Goal: Information Seeking & Learning: Learn about a topic

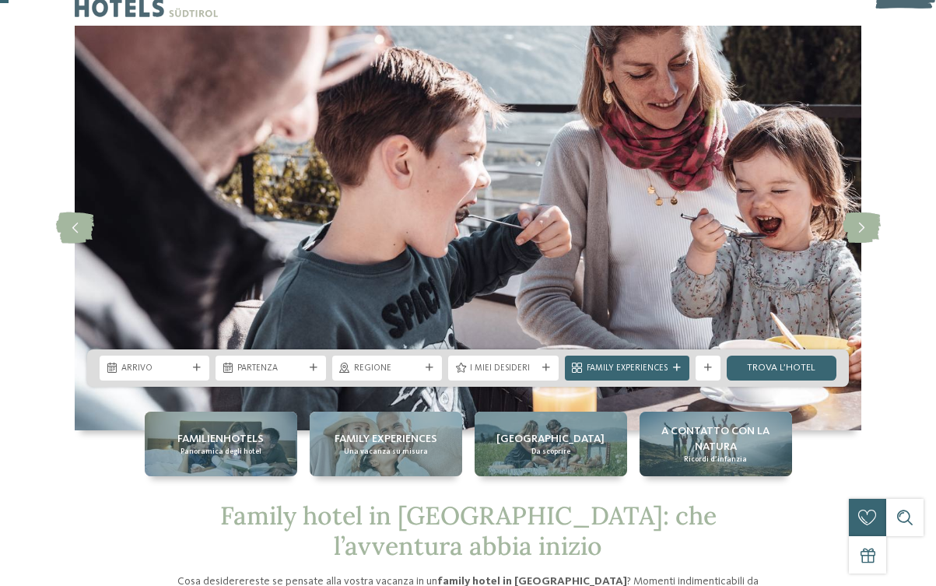
scroll to position [40, 0]
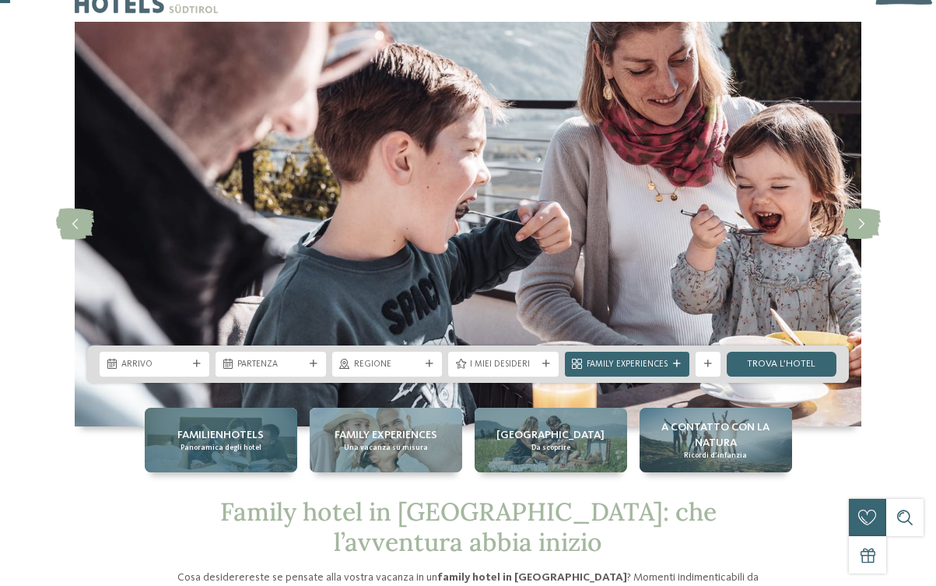
click at [271, 445] on div "Familienhotels Panoramica degli hotel" at bounding box center [221, 440] width 152 height 65
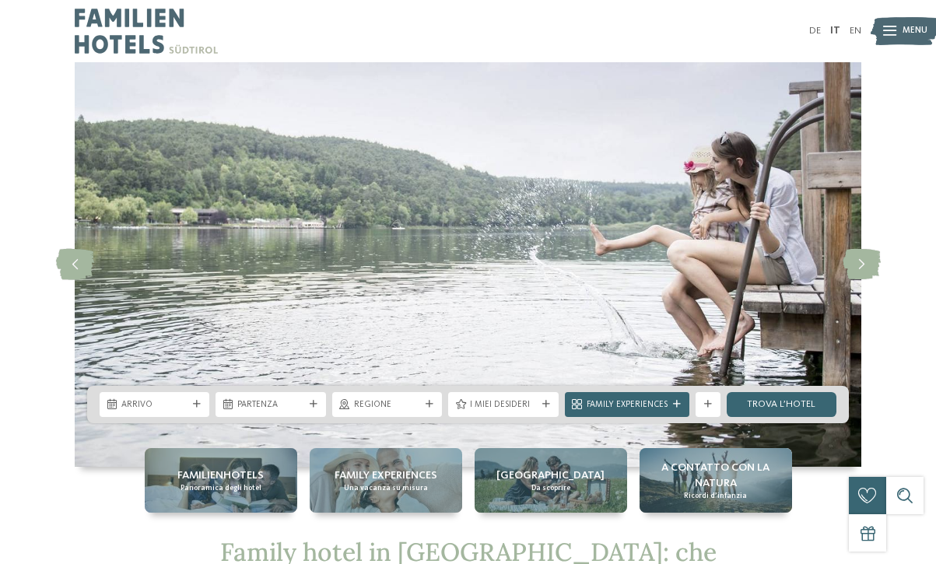
scroll to position [0, 0]
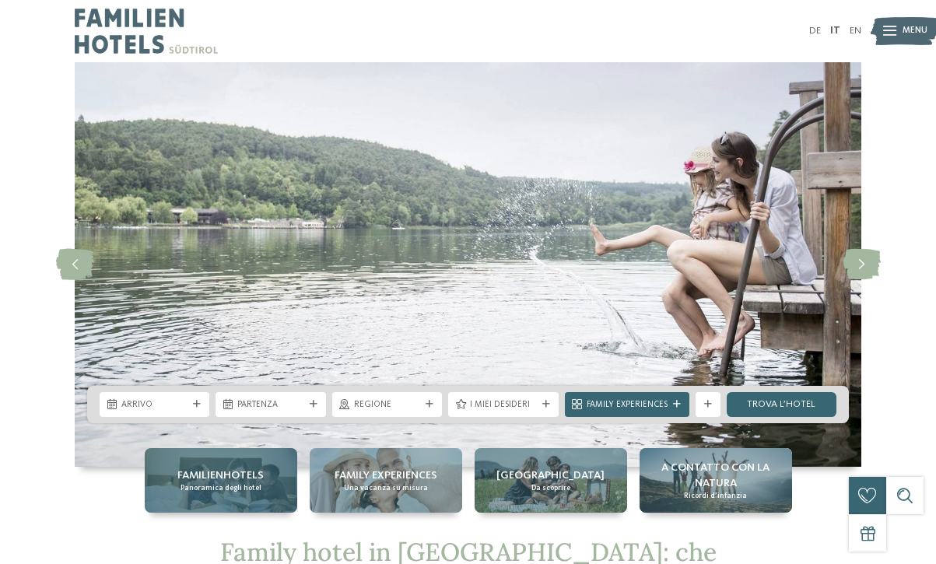
click at [257, 478] on span "Familienhotels" at bounding box center [220, 475] width 86 height 16
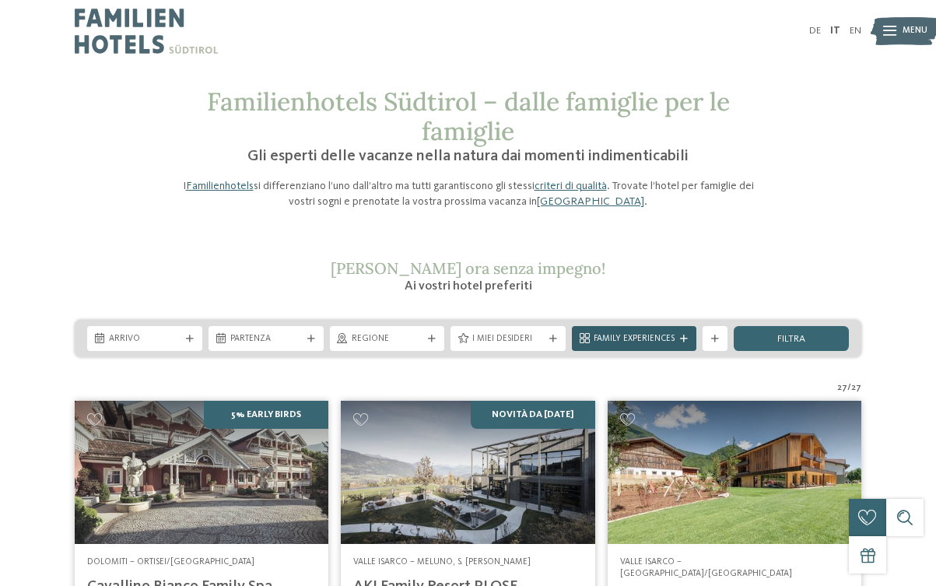
click at [691, 338] on div "Family Experiences" at bounding box center [634, 338] width 124 height 25
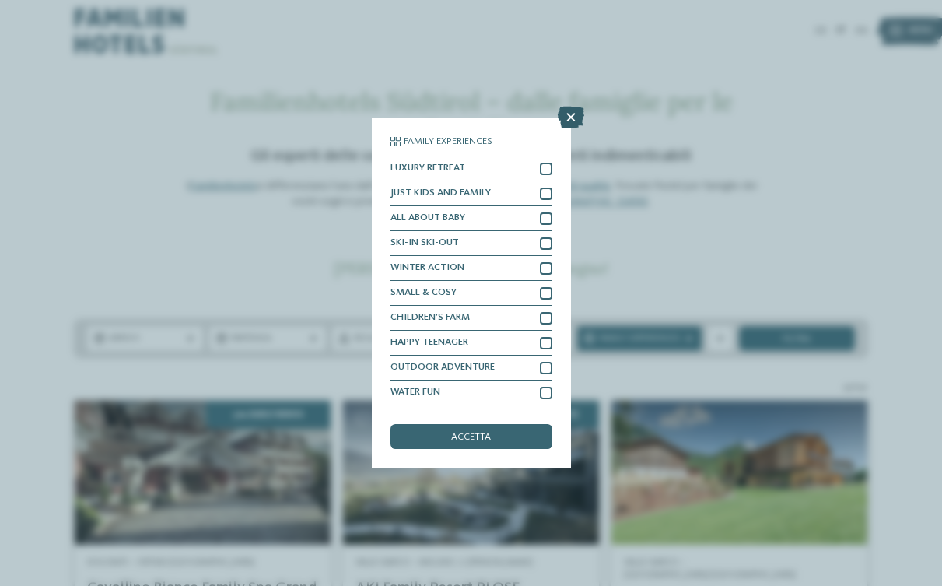
click at [571, 107] on icon at bounding box center [571, 118] width 26 height 22
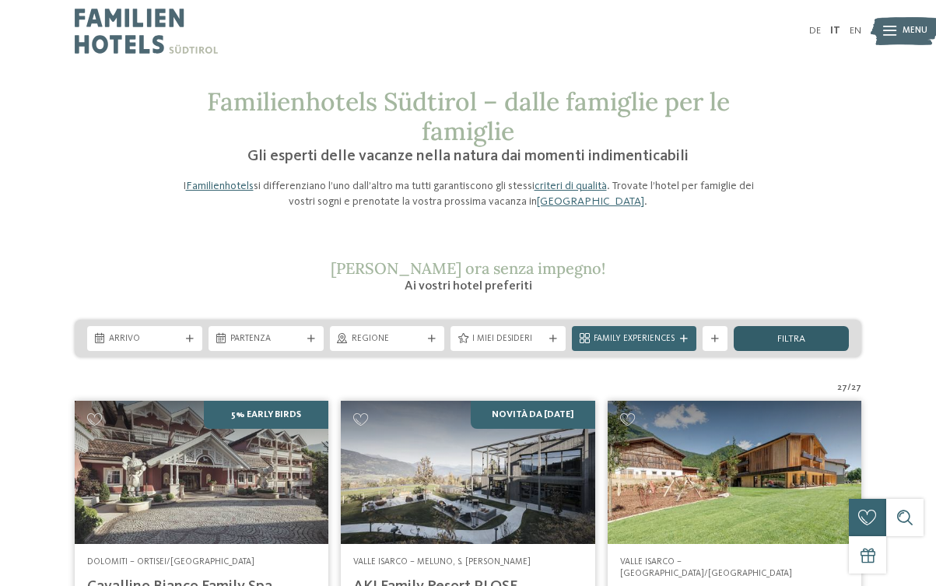
click at [792, 334] on span "filtra" at bounding box center [791, 339] width 28 height 10
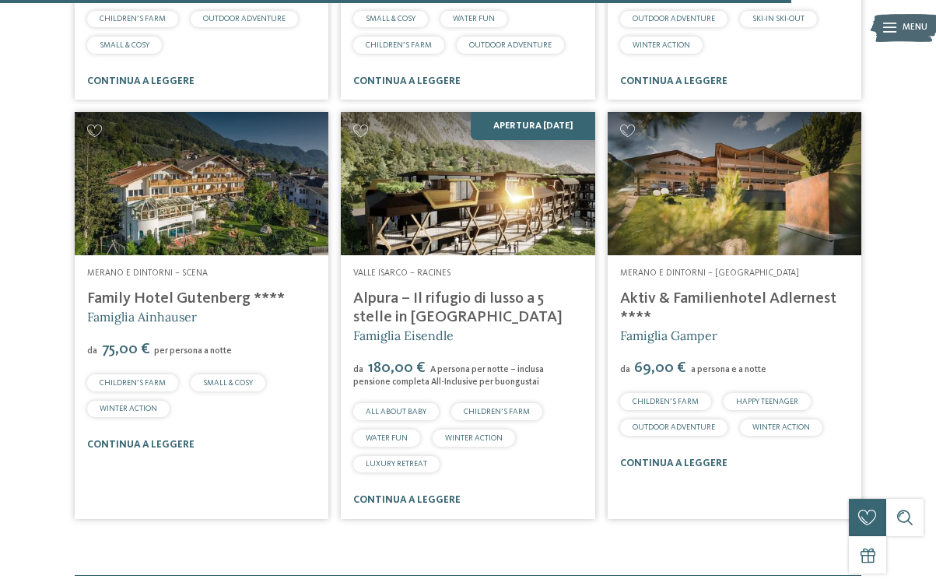
scroll to position [3454, 0]
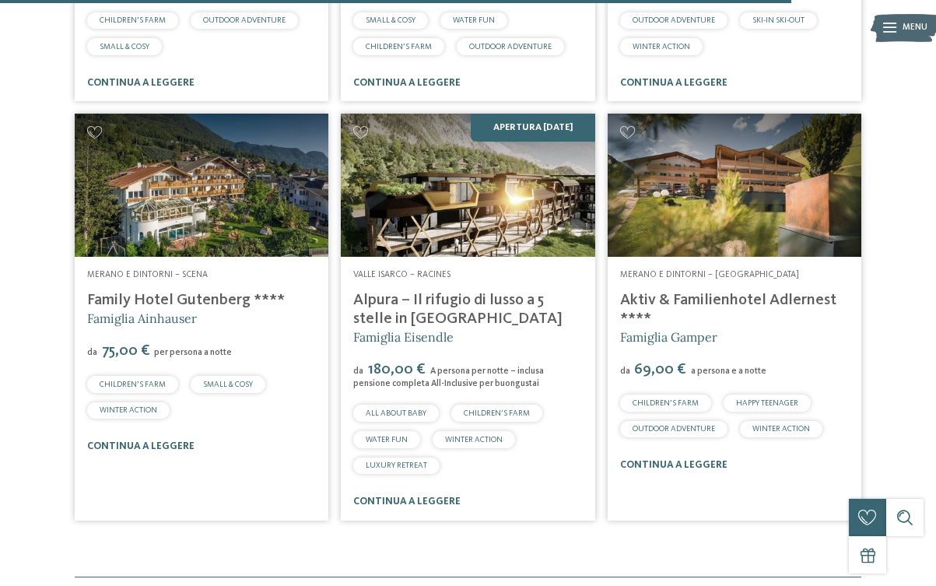
click at [426, 292] on link "Alpura – Il rifugio di lusso a 5 stelle in [GEOGRAPHIC_DATA]" at bounding box center [457, 309] width 209 height 34
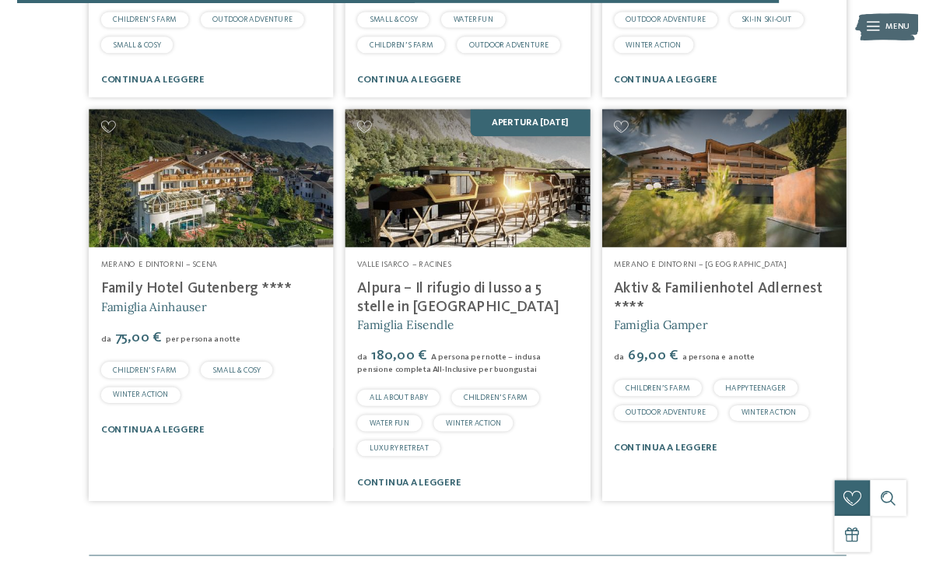
scroll to position [0, 0]
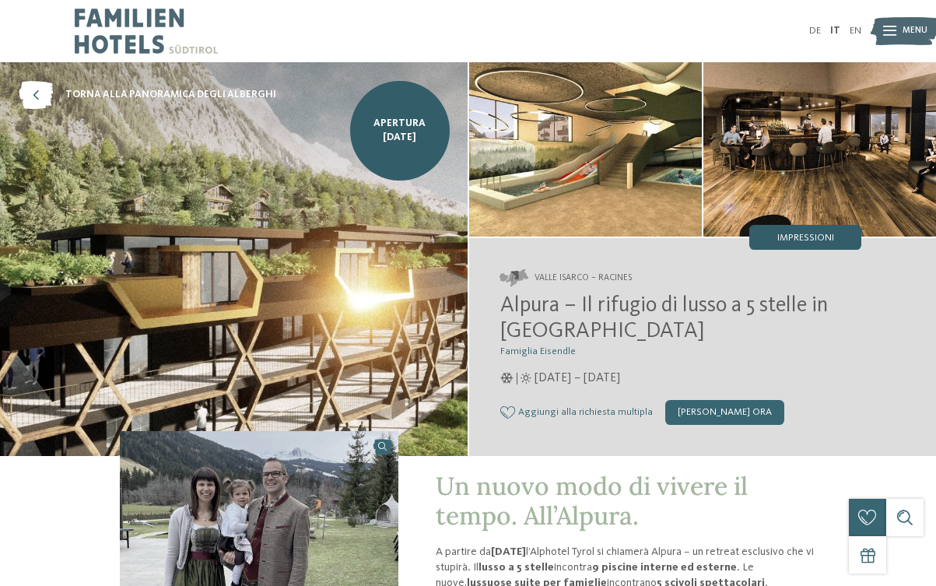
click at [813, 237] on span "Impressioni" at bounding box center [805, 238] width 57 height 10
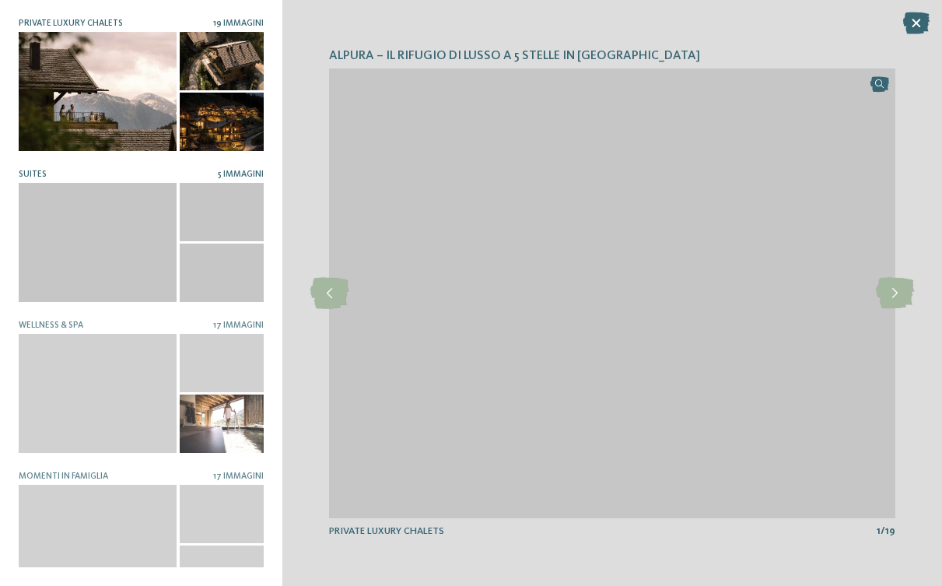
scroll to position [5, 0]
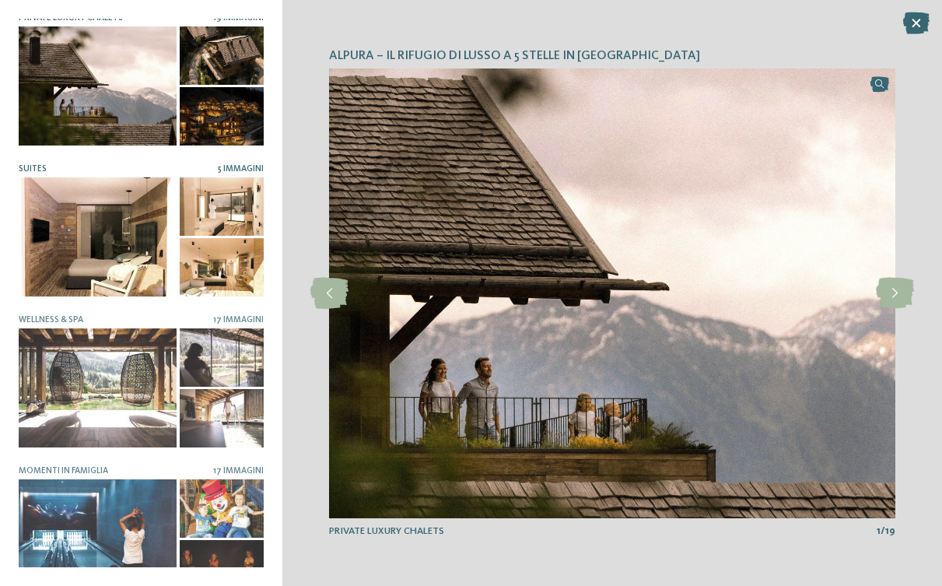
click at [114, 246] on div at bounding box center [98, 236] width 158 height 118
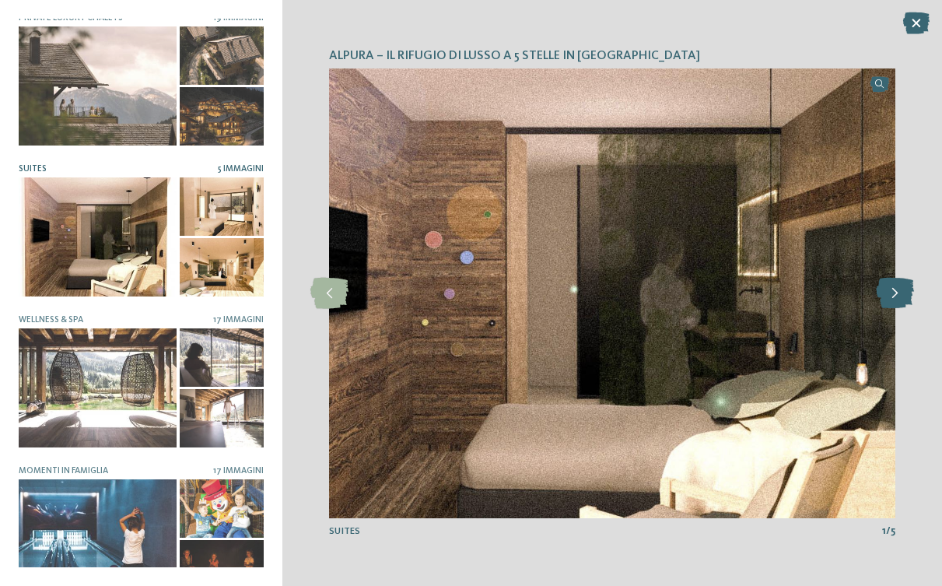
click at [894, 293] on icon at bounding box center [895, 293] width 38 height 31
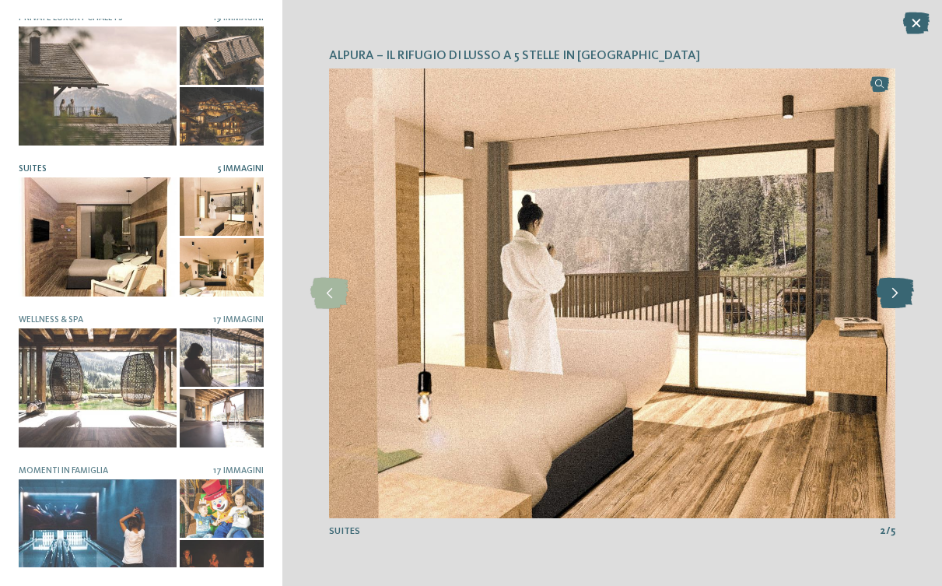
click at [894, 293] on icon at bounding box center [895, 293] width 38 height 31
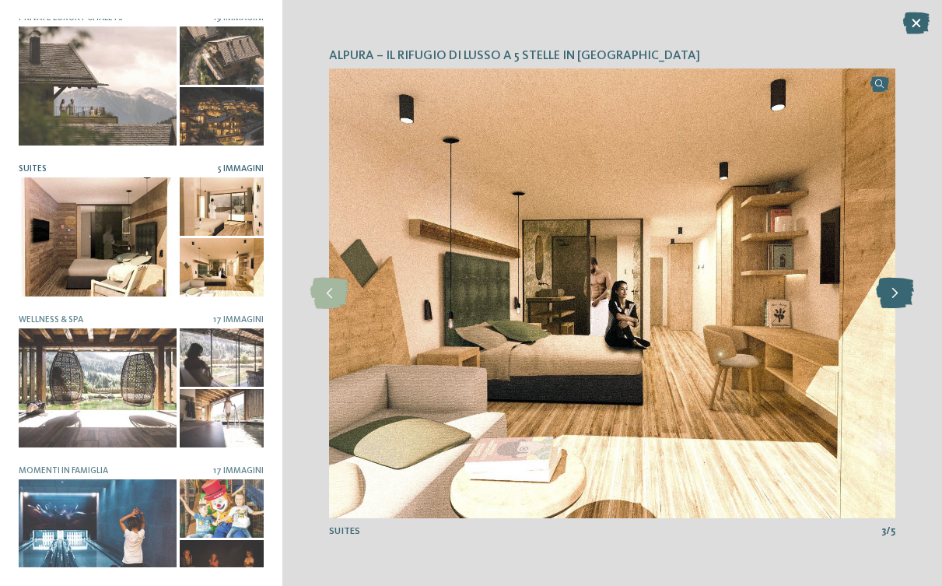
click at [894, 293] on icon at bounding box center [895, 293] width 38 height 31
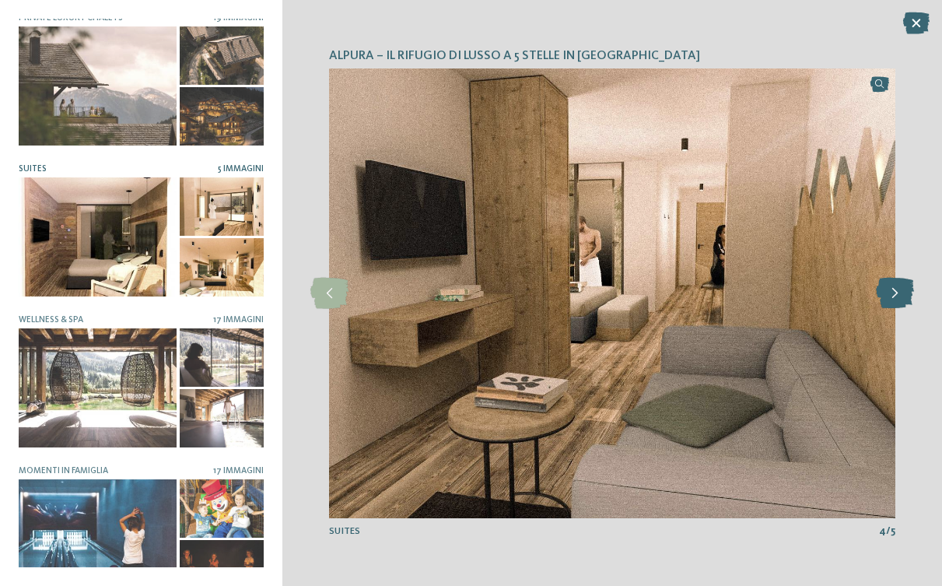
click at [894, 293] on icon at bounding box center [895, 293] width 38 height 31
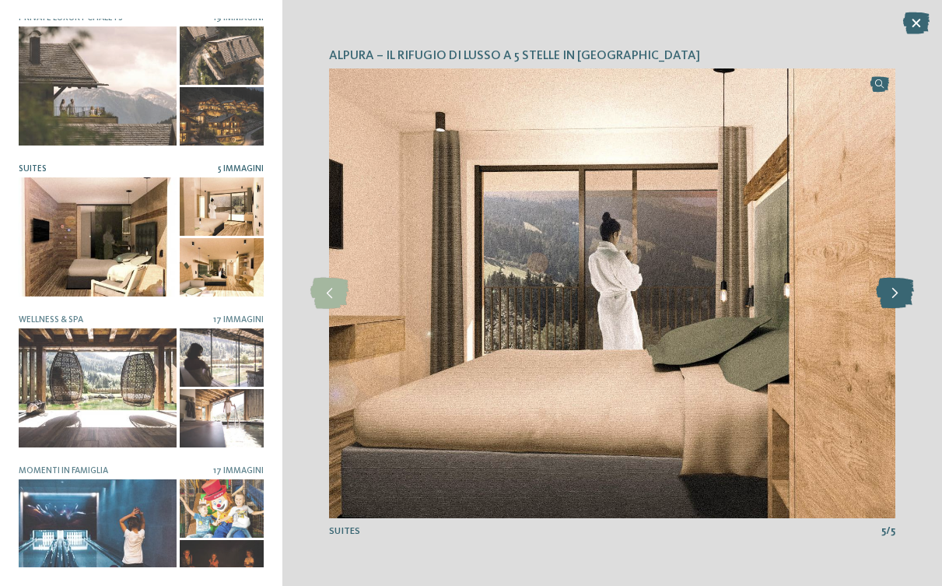
click at [894, 293] on icon at bounding box center [895, 293] width 38 height 31
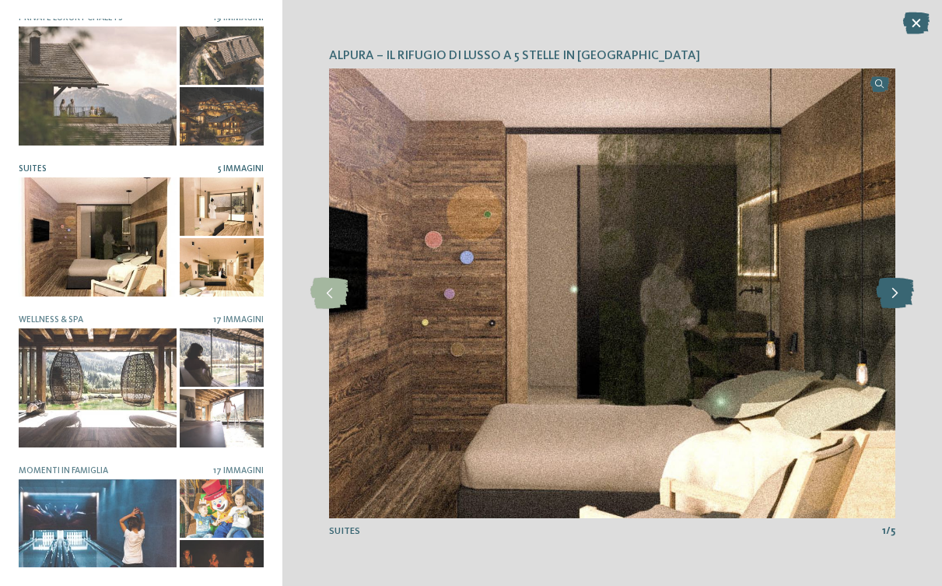
click at [894, 293] on icon at bounding box center [895, 293] width 38 height 31
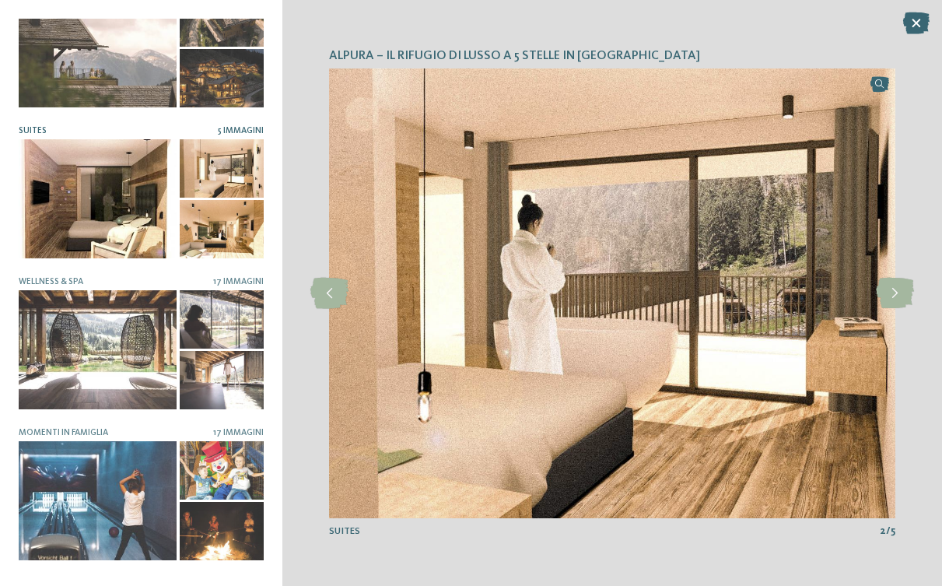
scroll to position [61, 0]
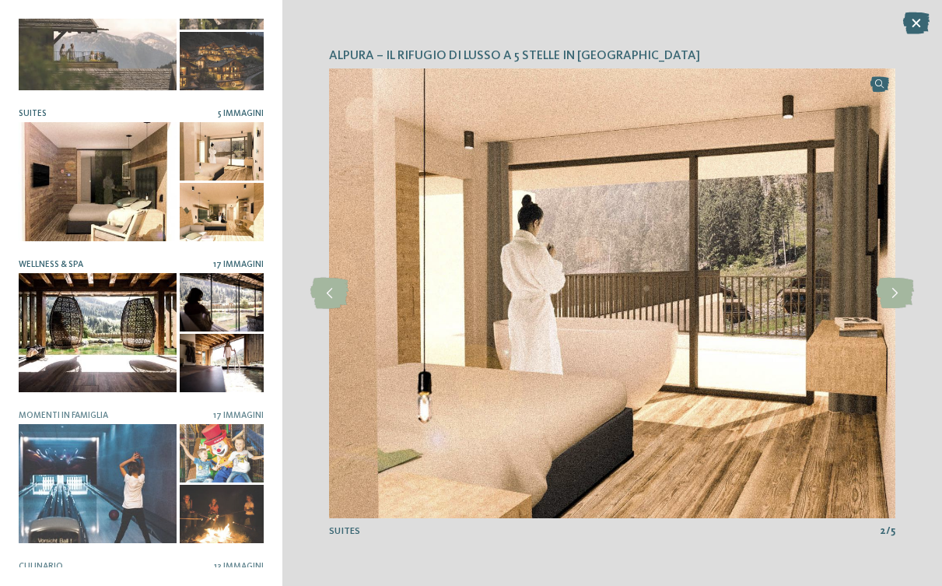
click at [148, 305] on div at bounding box center [98, 332] width 158 height 118
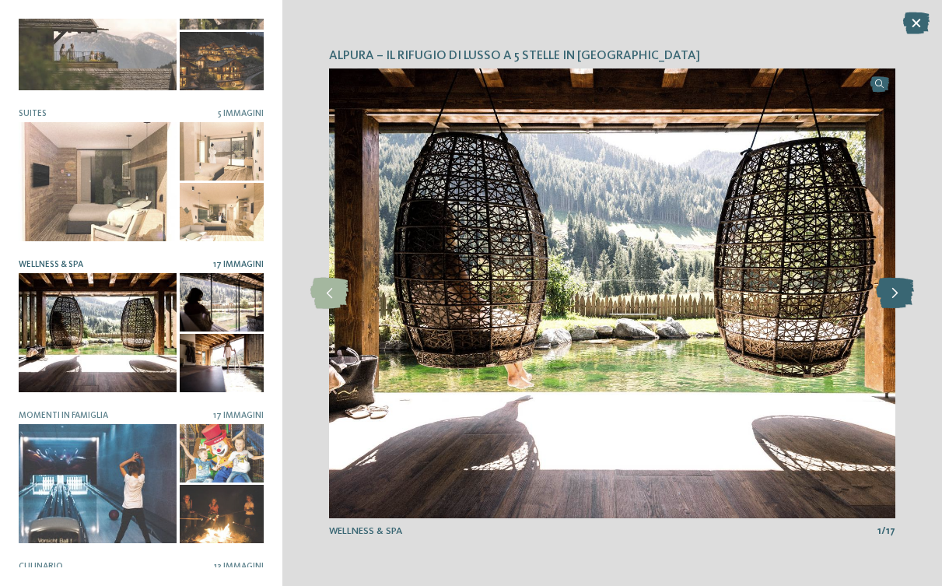
click at [900, 293] on icon at bounding box center [895, 293] width 38 height 31
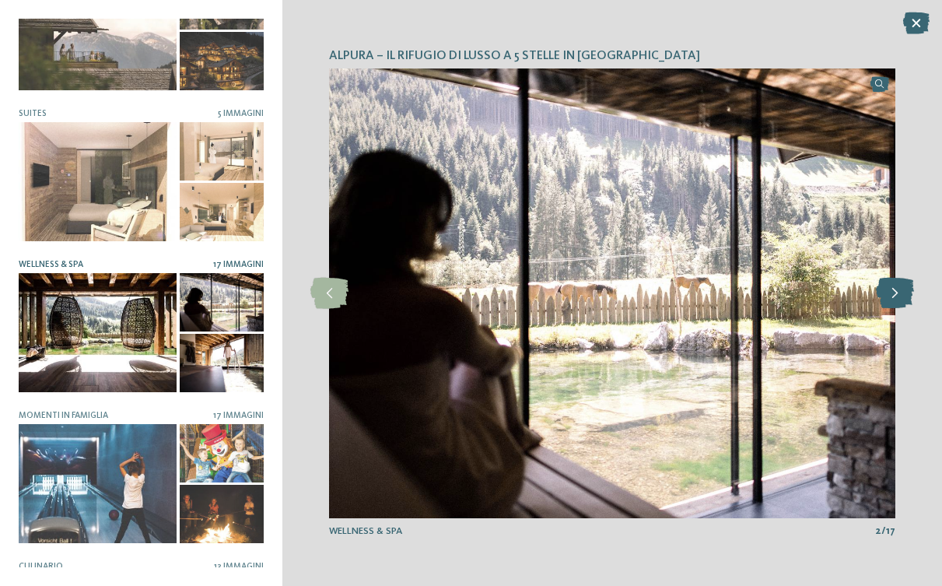
click at [900, 293] on icon at bounding box center [895, 293] width 38 height 31
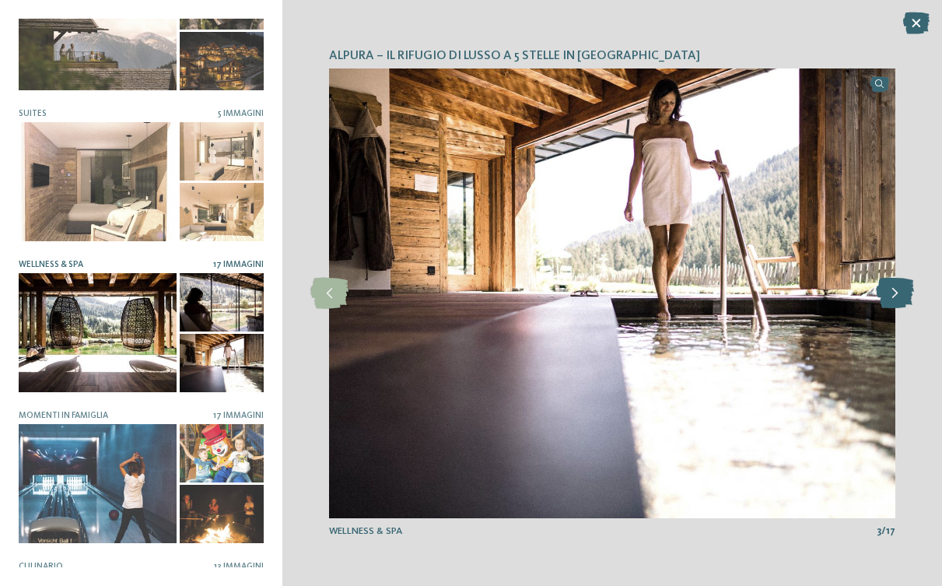
click at [900, 293] on icon at bounding box center [895, 293] width 38 height 31
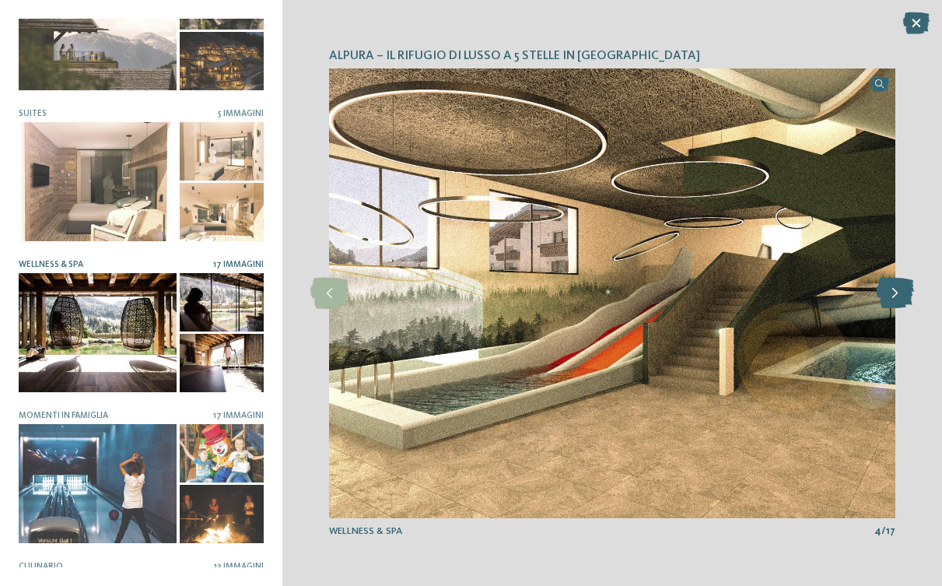
click at [900, 293] on icon at bounding box center [895, 293] width 38 height 31
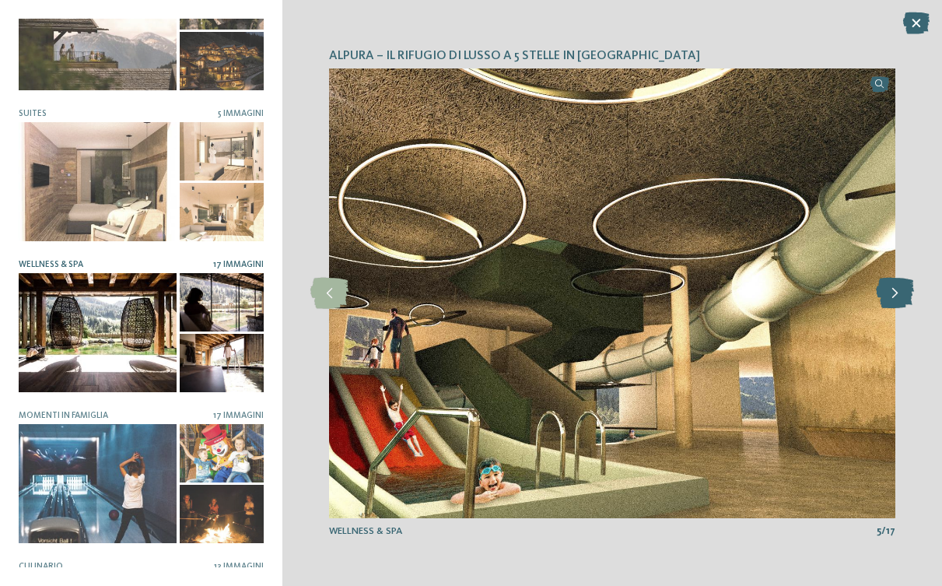
click at [900, 293] on icon at bounding box center [895, 293] width 38 height 31
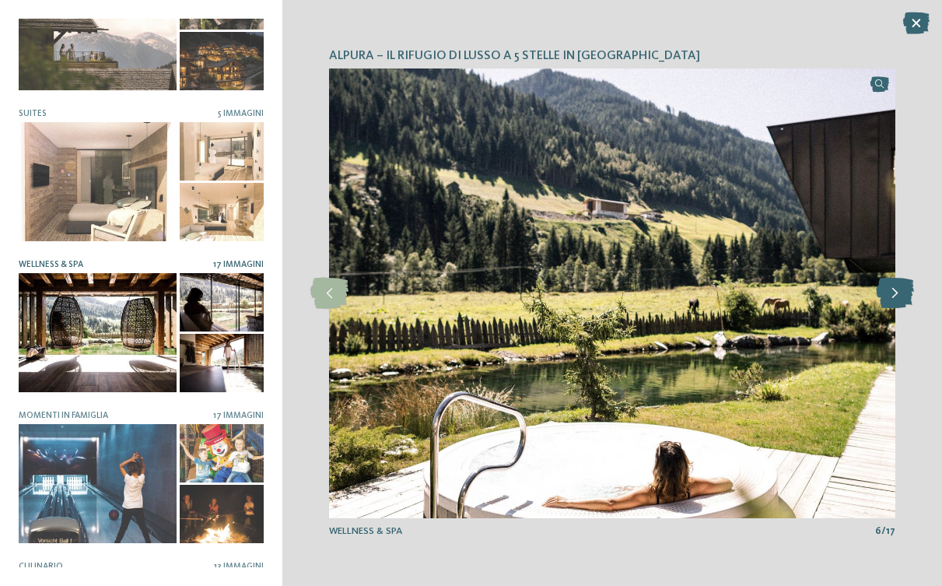
click at [900, 293] on icon at bounding box center [895, 293] width 38 height 31
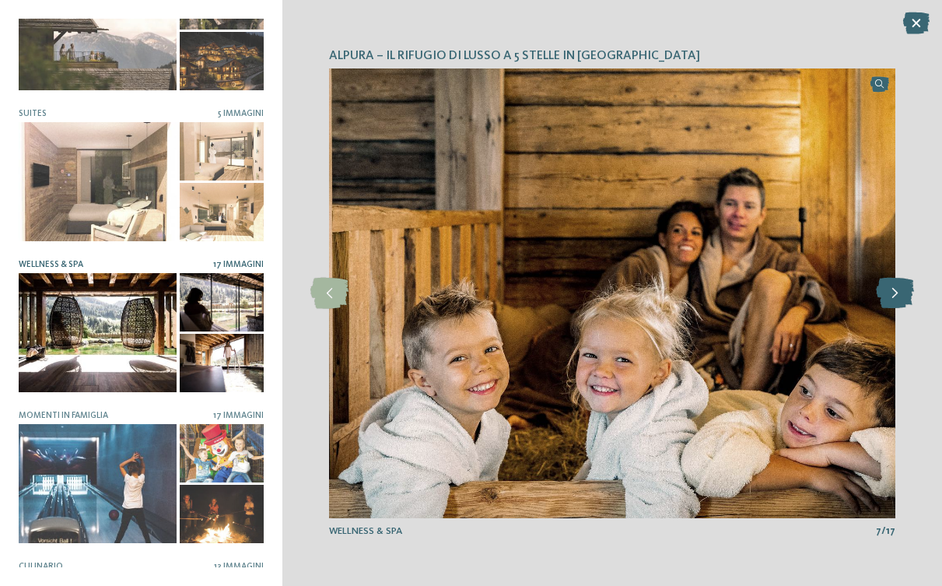
click at [900, 293] on icon at bounding box center [895, 293] width 38 height 31
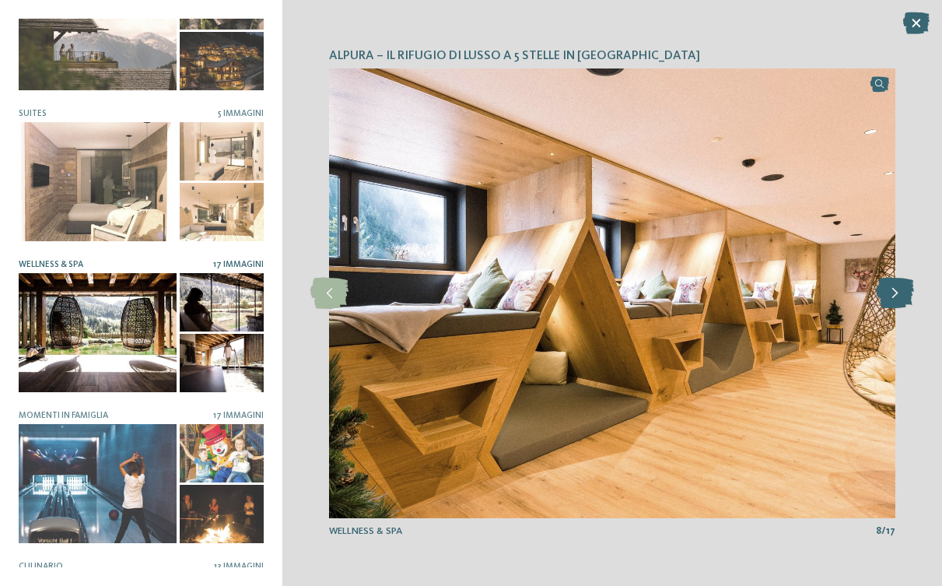
click at [900, 293] on icon at bounding box center [895, 293] width 38 height 31
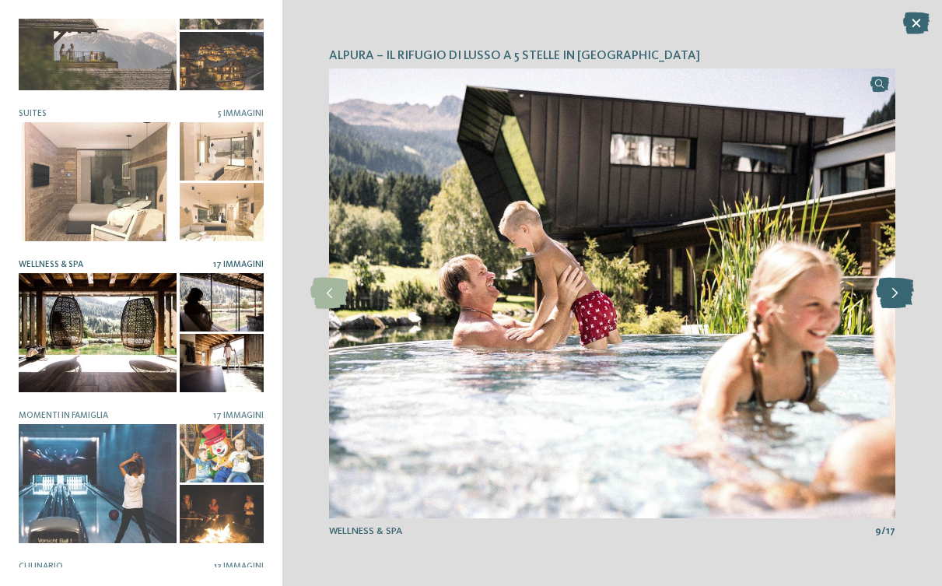
click at [900, 293] on icon at bounding box center [895, 293] width 38 height 31
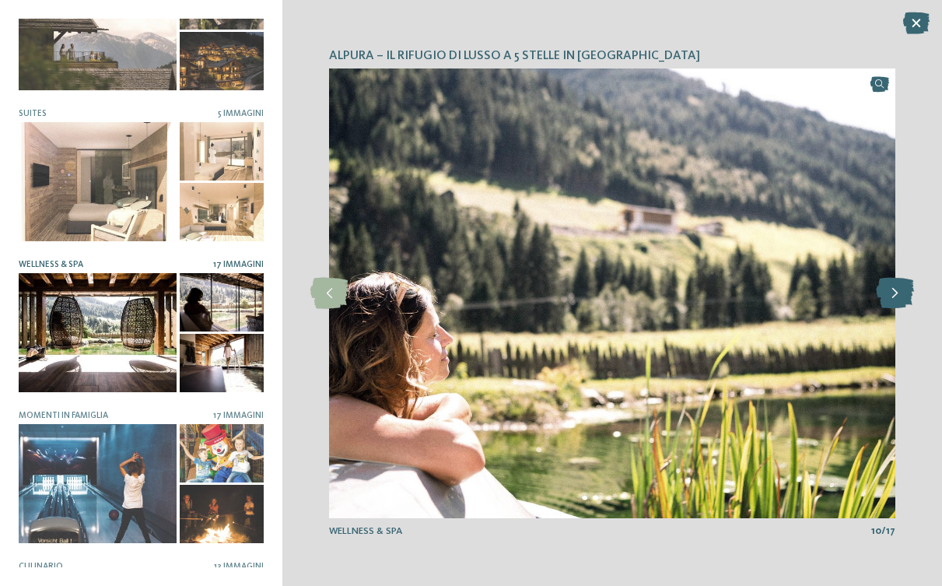
click at [900, 293] on icon at bounding box center [895, 293] width 38 height 31
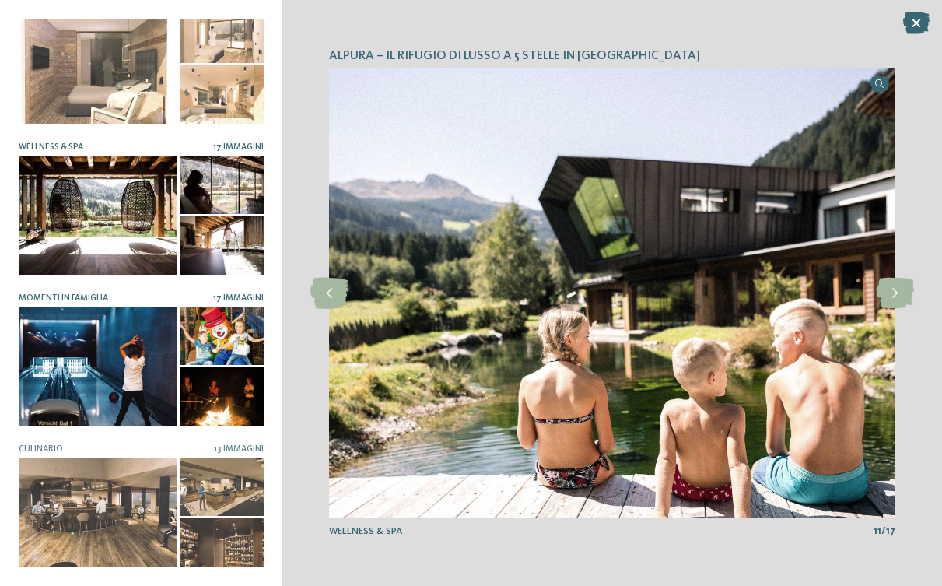
scroll to position [177, 0]
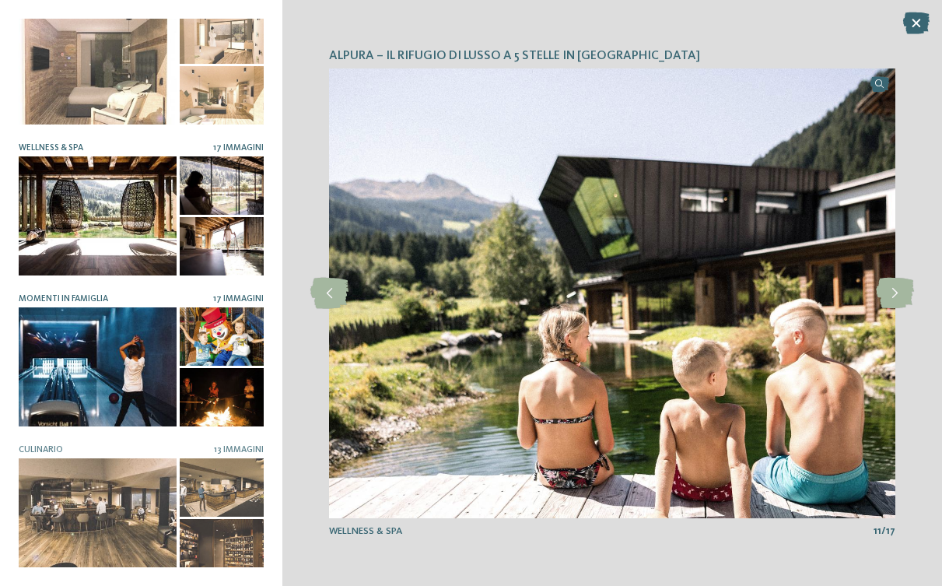
click at [120, 367] on div at bounding box center [98, 366] width 158 height 118
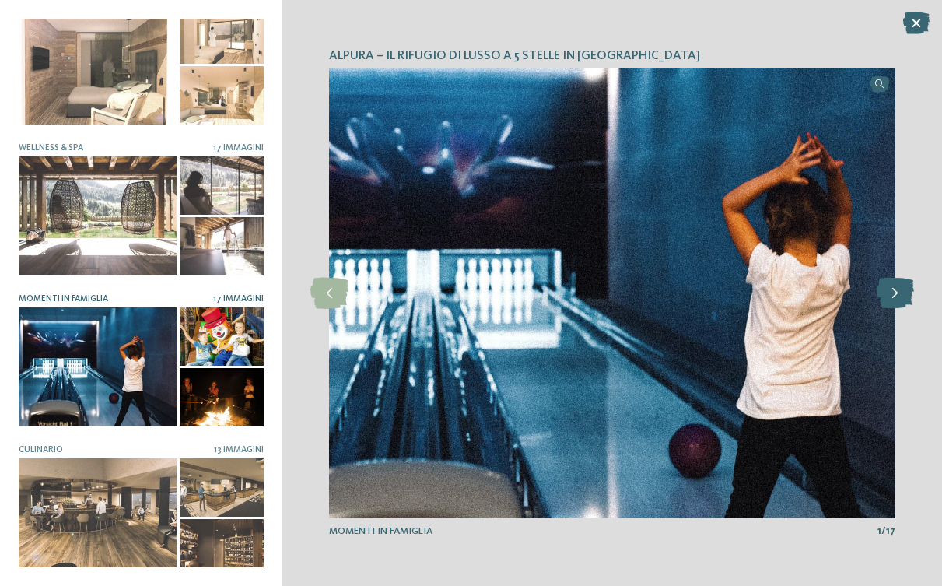
click at [889, 299] on icon at bounding box center [895, 293] width 38 height 31
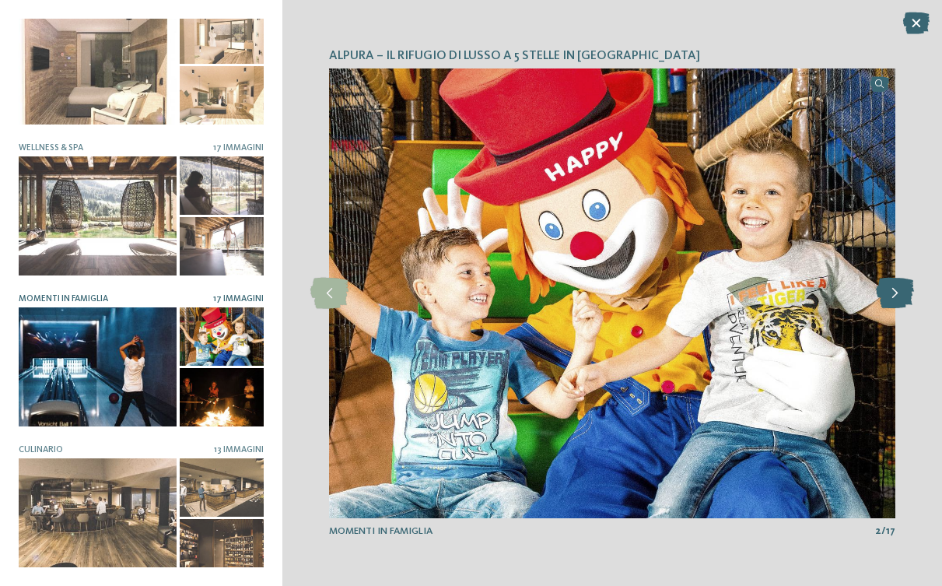
click at [889, 299] on icon at bounding box center [895, 293] width 38 height 31
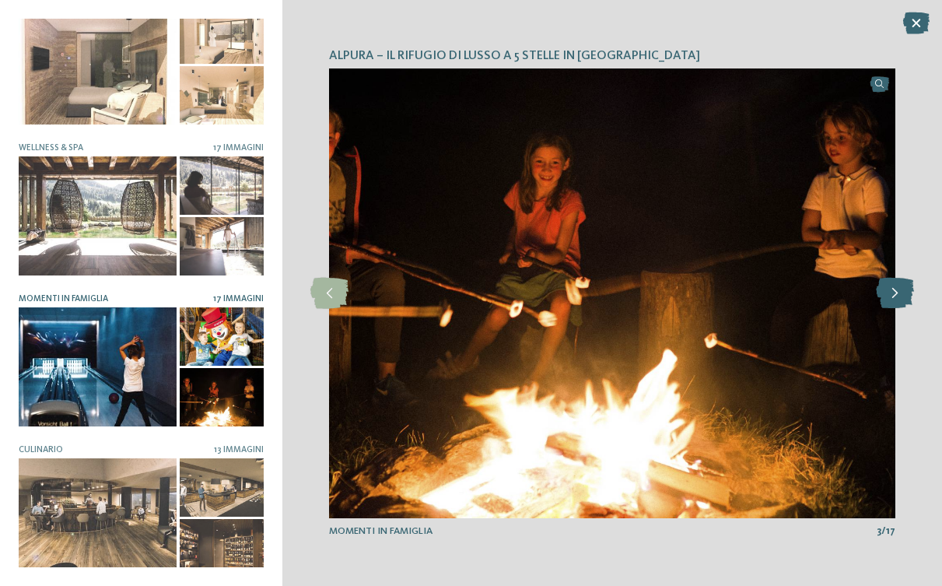
click at [889, 299] on icon at bounding box center [895, 293] width 38 height 31
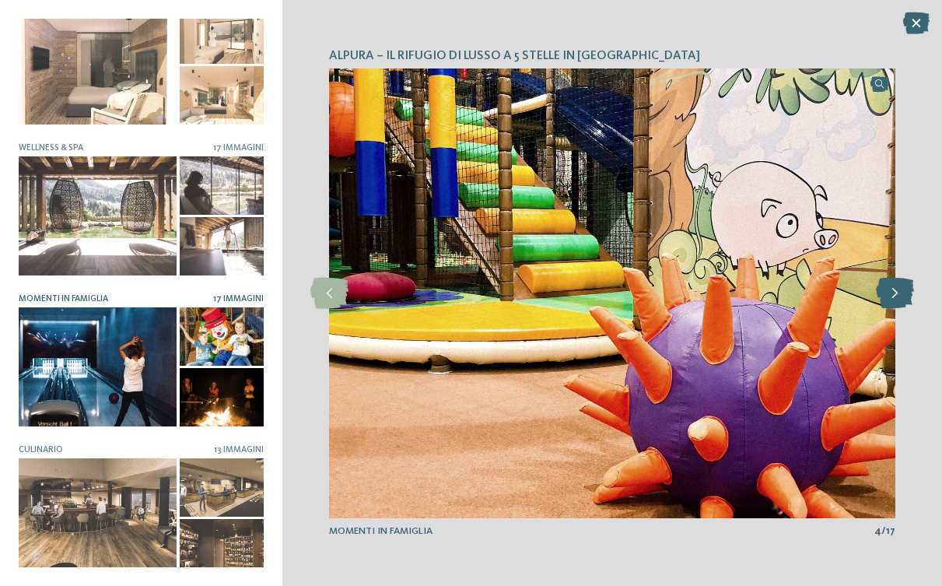
click at [889, 299] on icon at bounding box center [895, 293] width 38 height 31
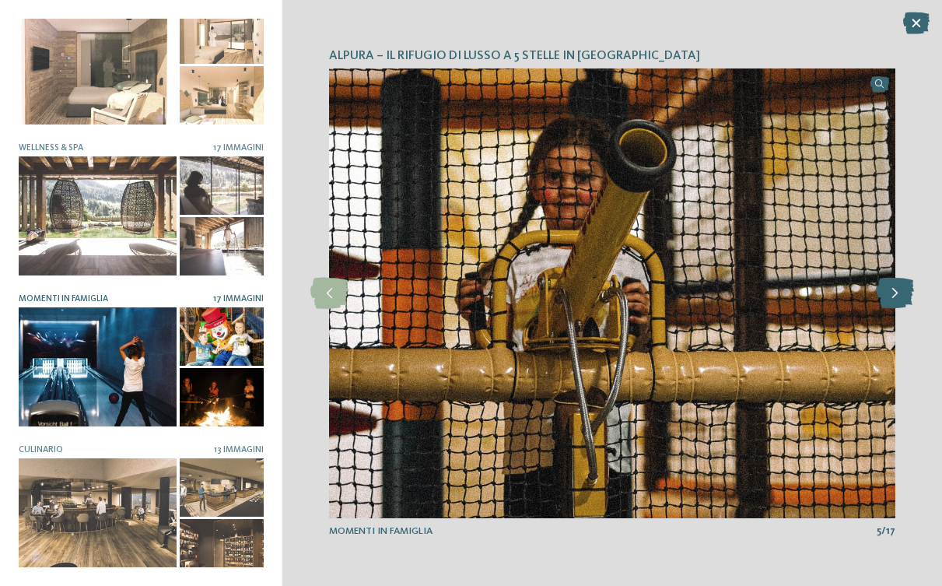
click at [889, 299] on icon at bounding box center [895, 293] width 38 height 31
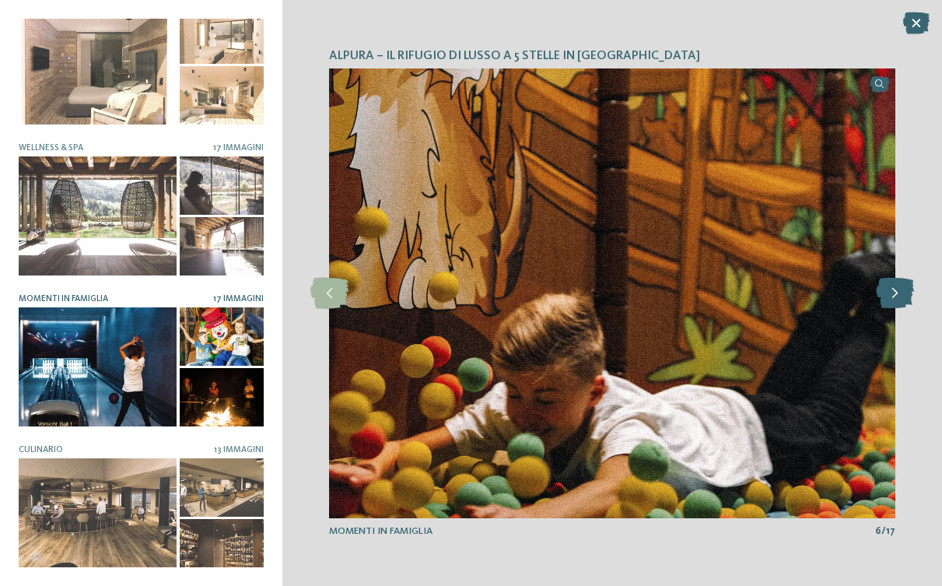
click at [889, 299] on icon at bounding box center [895, 293] width 38 height 31
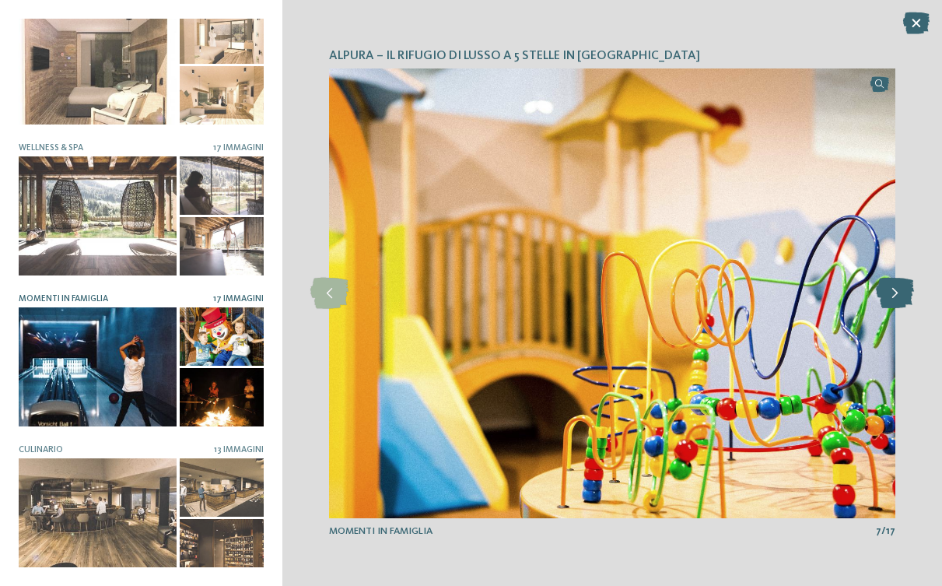
click at [889, 299] on icon at bounding box center [895, 293] width 38 height 31
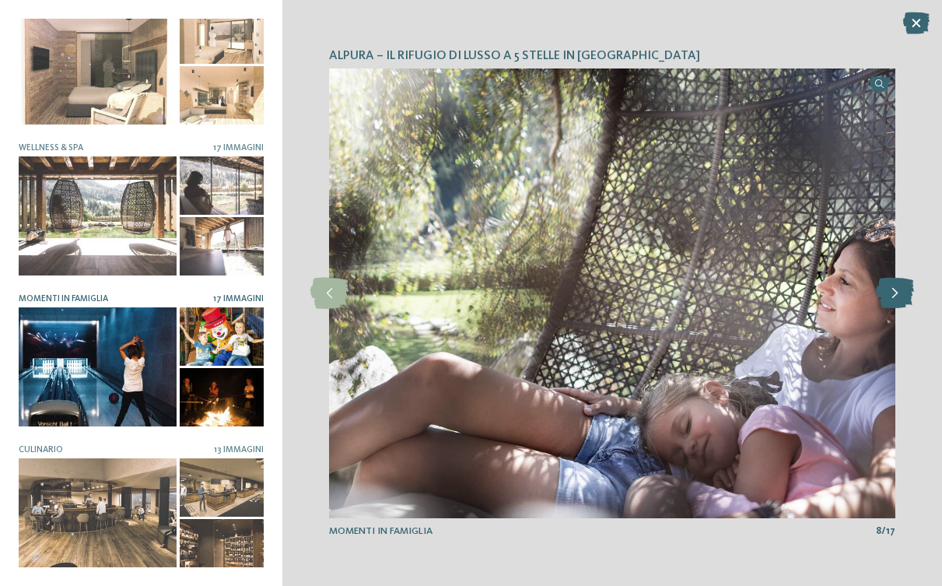
click at [889, 299] on icon at bounding box center [895, 293] width 38 height 31
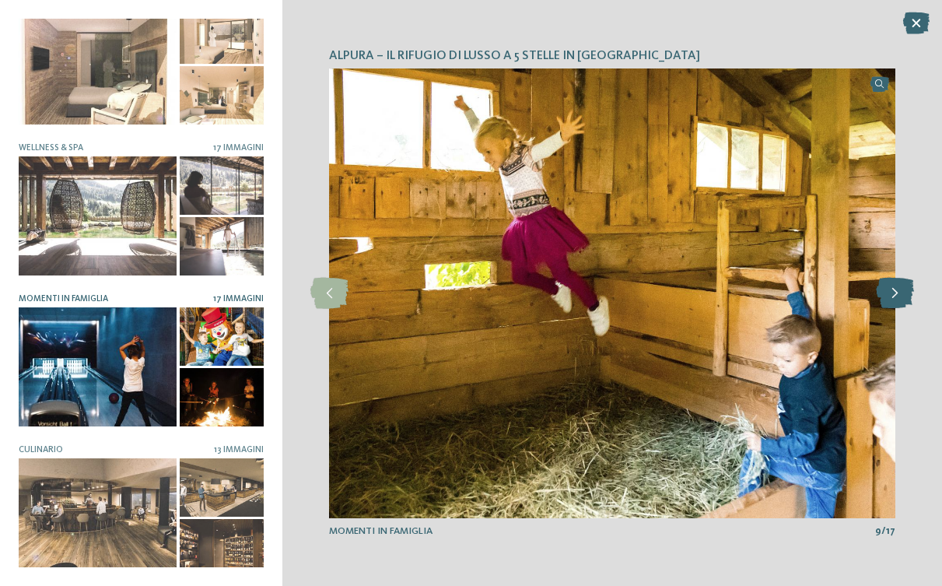
click at [889, 299] on icon at bounding box center [895, 293] width 38 height 31
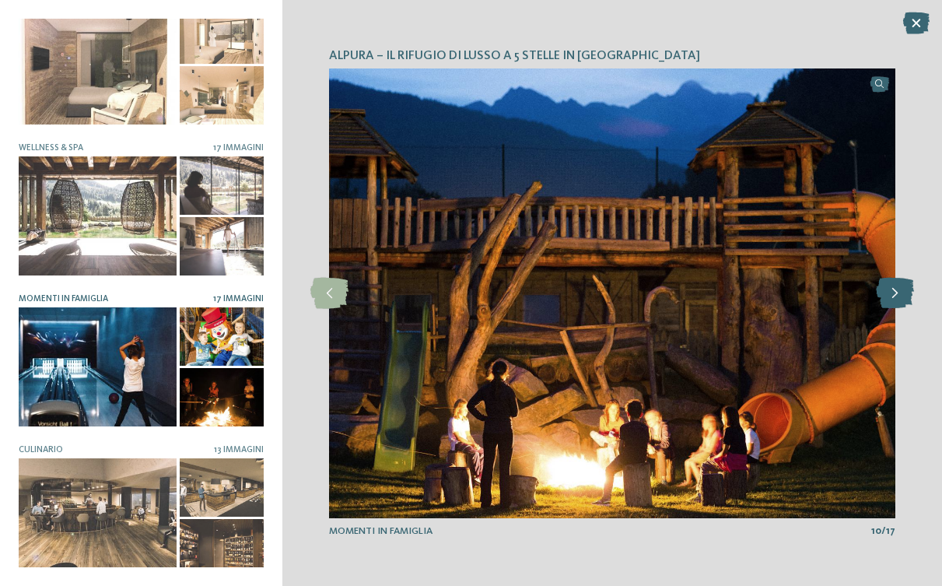
click at [889, 299] on icon at bounding box center [895, 293] width 38 height 31
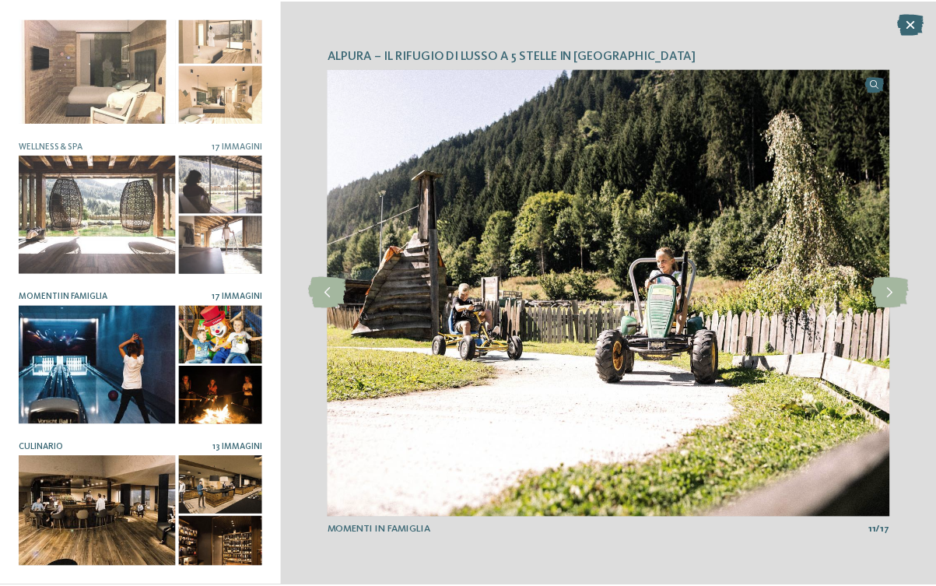
scroll to position [178, 0]
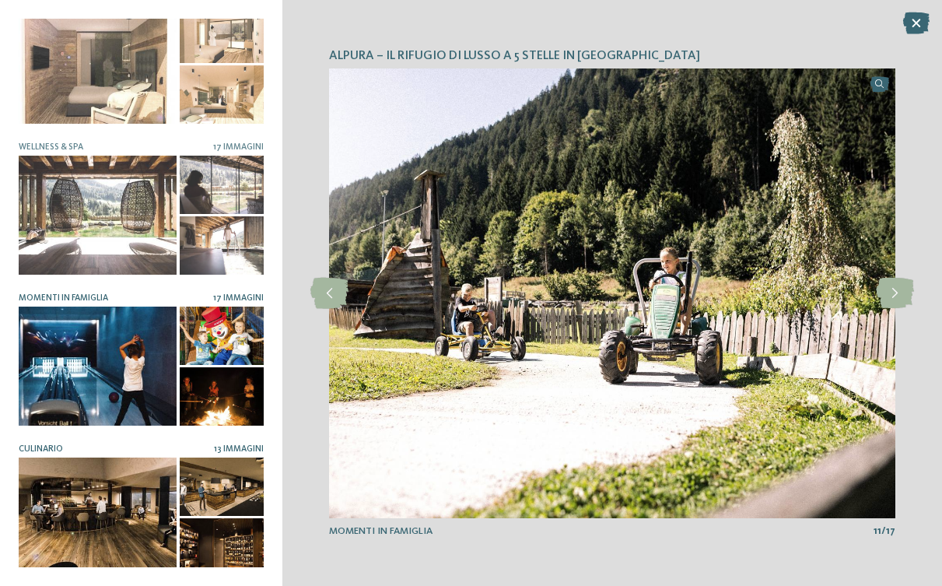
click at [118, 517] on div at bounding box center [98, 516] width 158 height 118
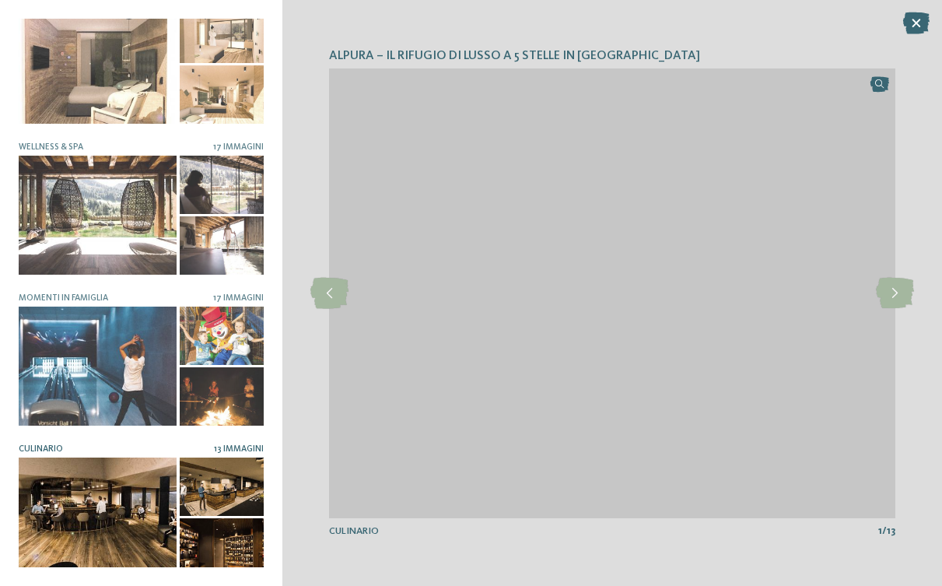
click at [229, 523] on div at bounding box center [222, 547] width 85 height 58
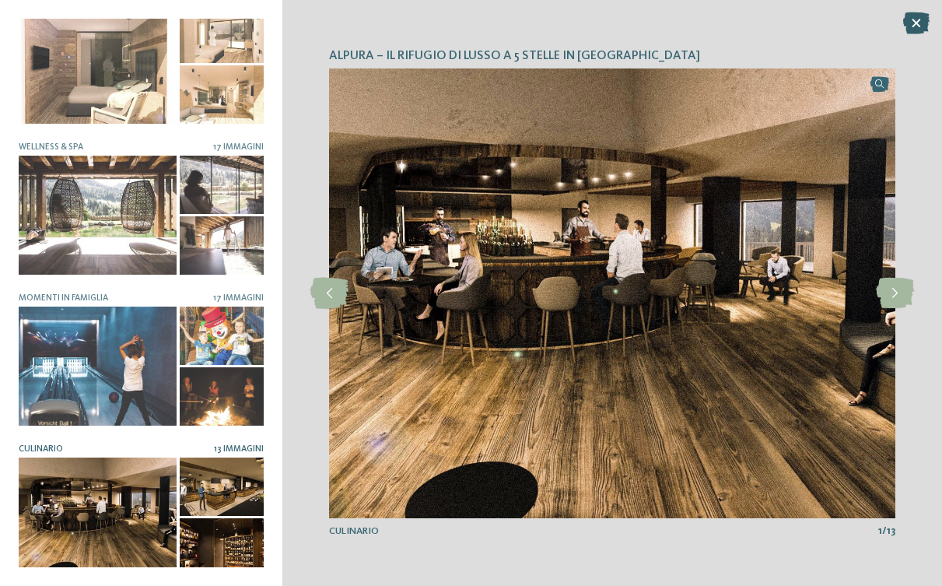
click at [914, 15] on icon at bounding box center [916, 23] width 26 height 22
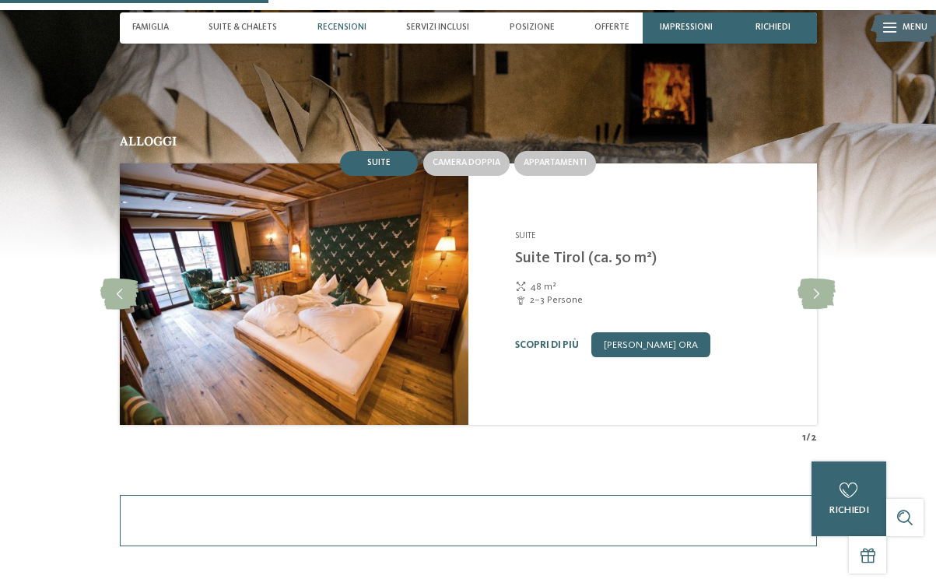
scroll to position [1085, 0]
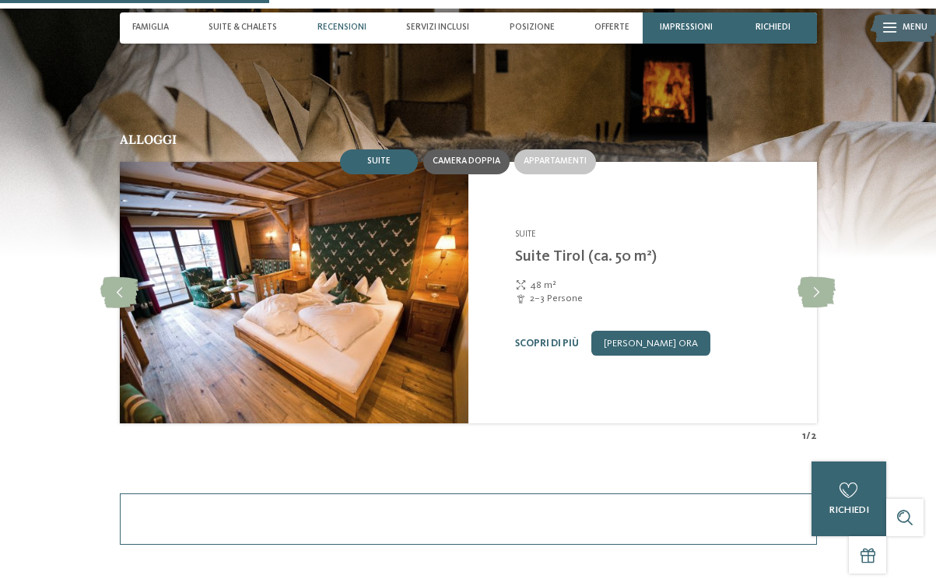
click at [451, 162] on div "Camera doppia" at bounding box center [466, 161] width 86 height 25
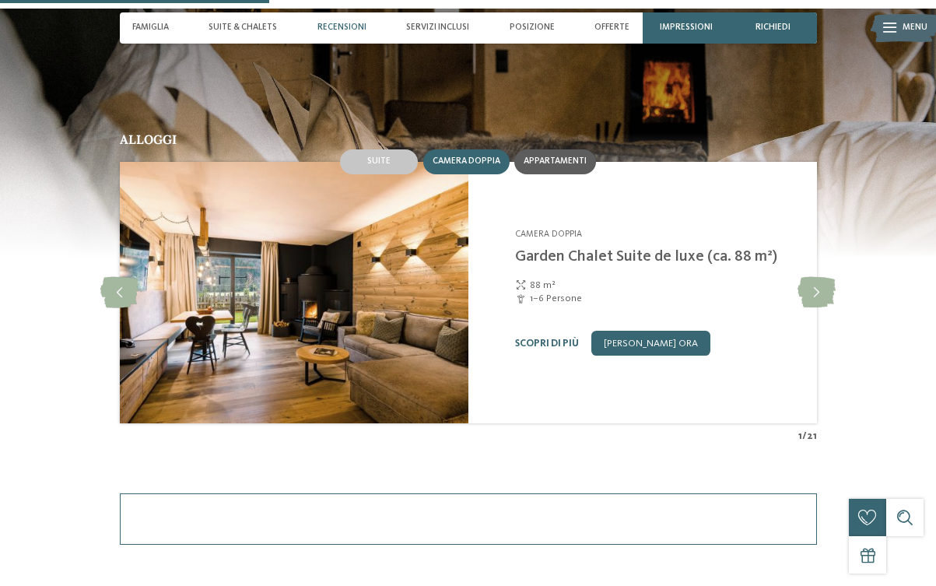
click at [563, 160] on div "Appartamenti" at bounding box center [555, 161] width 82 height 25
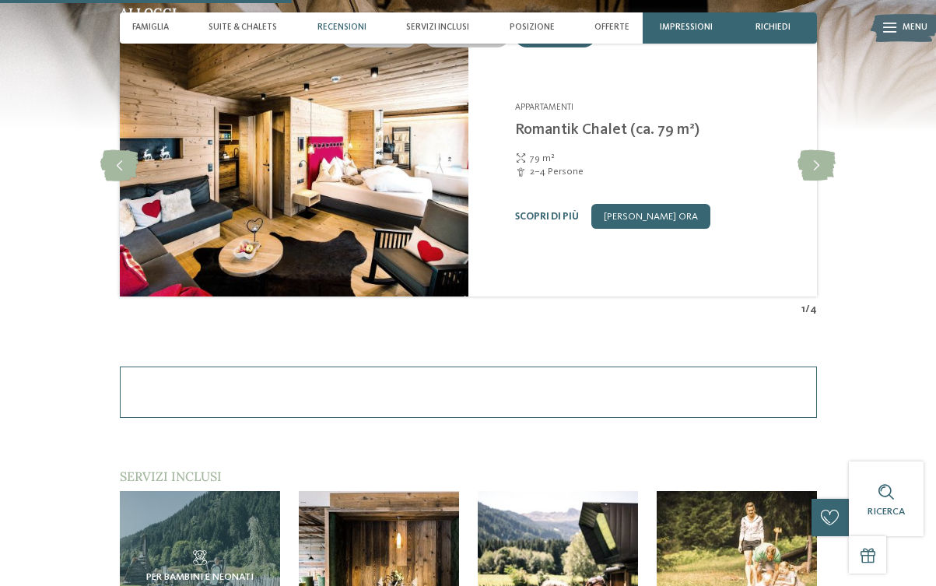
scroll to position [1213, 0]
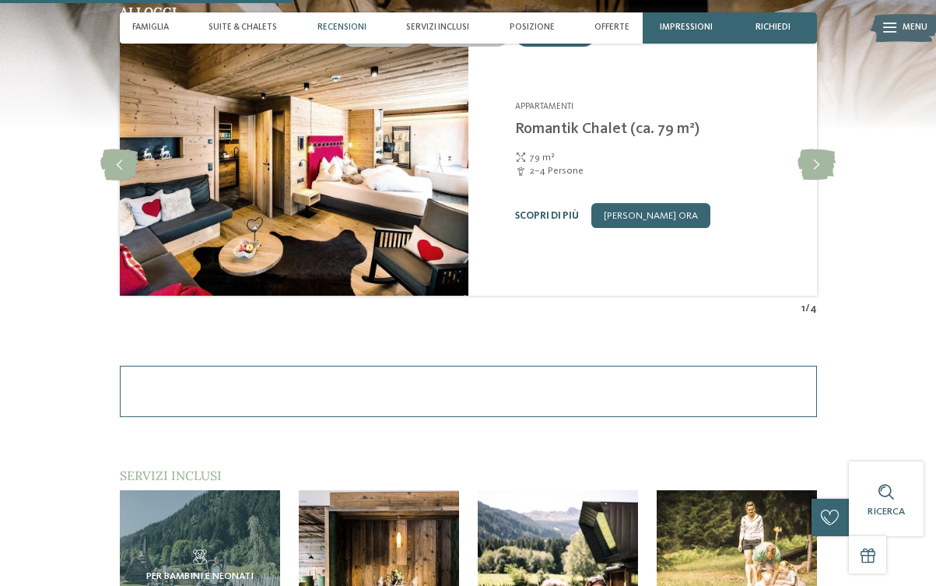
click at [531, 211] on link "Scopri di più" at bounding box center [546, 216] width 64 height 10
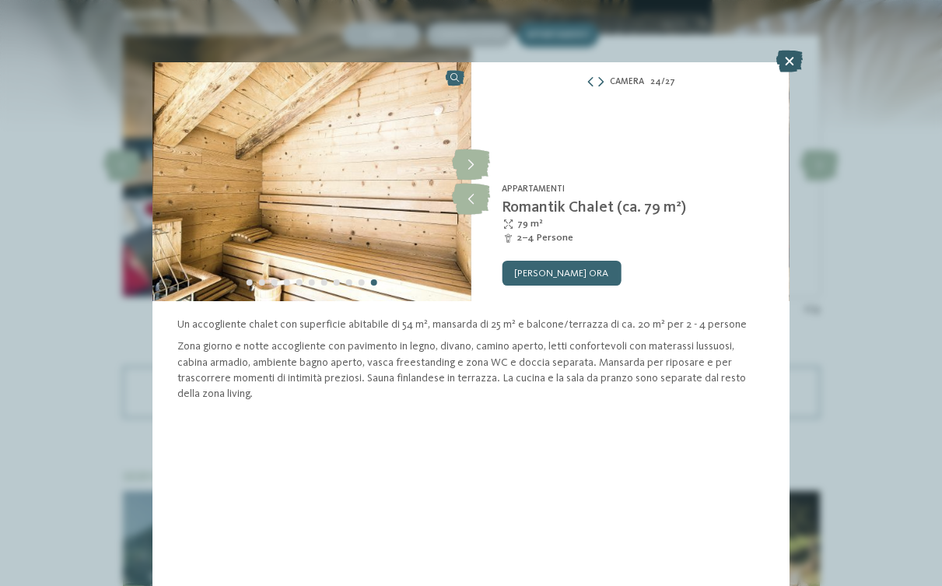
click at [796, 54] on icon at bounding box center [789, 62] width 26 height 22
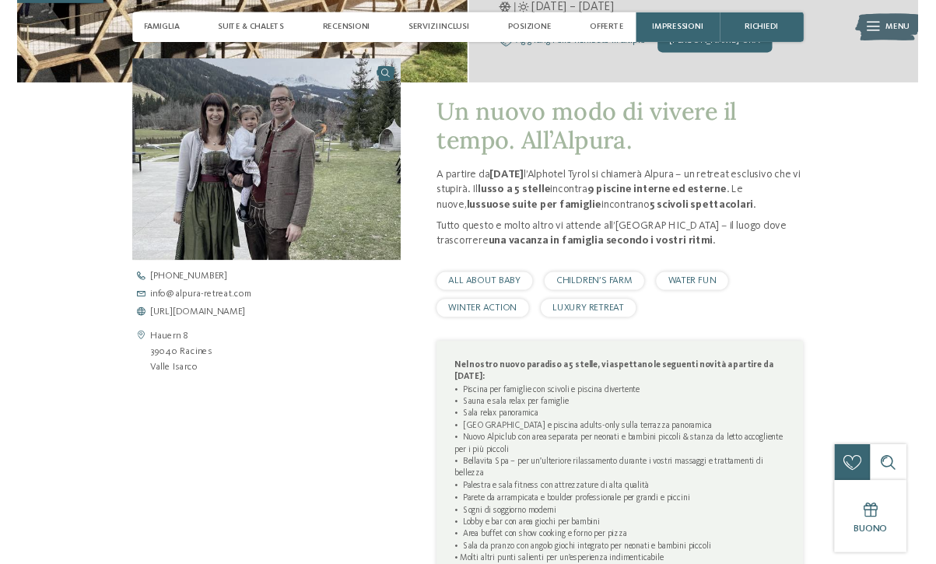
scroll to position [369, 0]
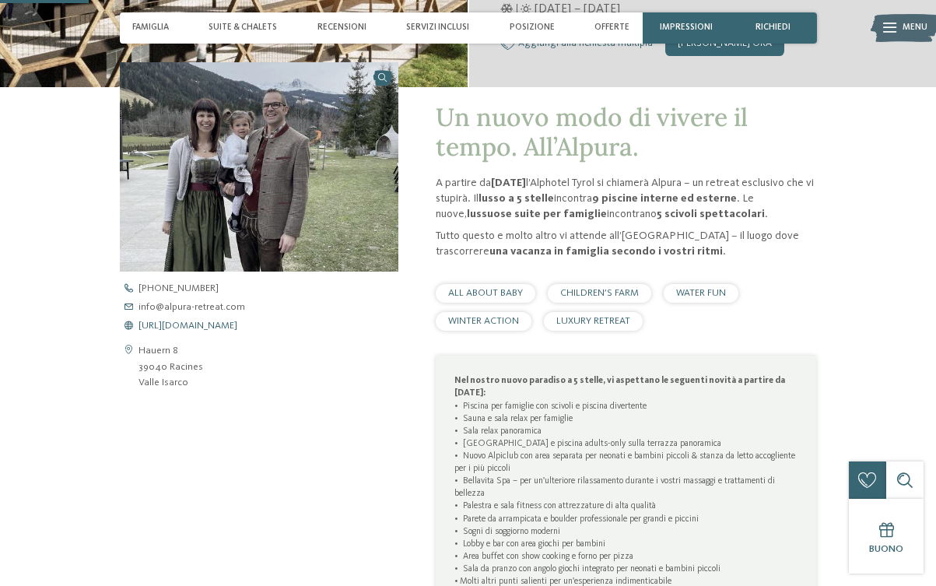
click at [197, 323] on span "[URL][DOMAIN_NAME]" at bounding box center [187, 326] width 99 height 10
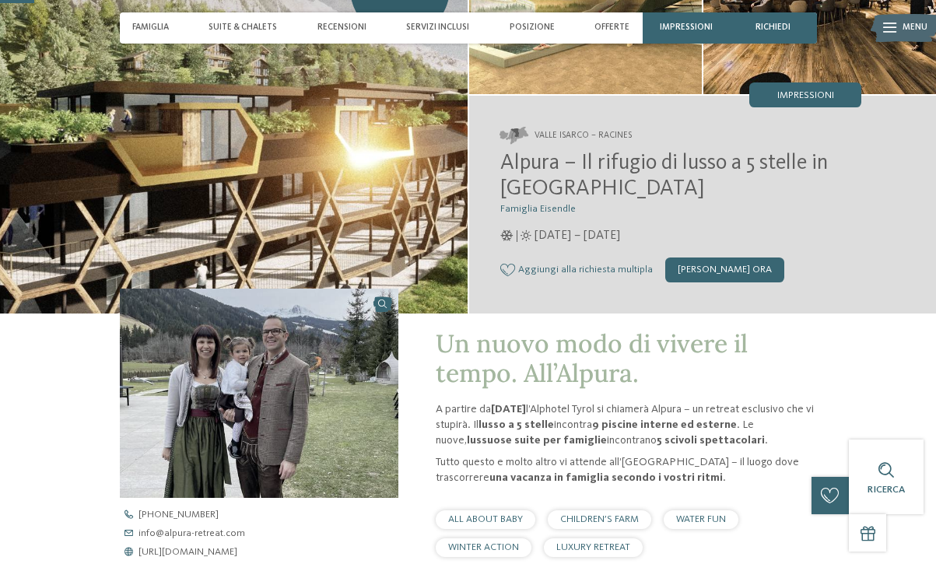
scroll to position [141, 0]
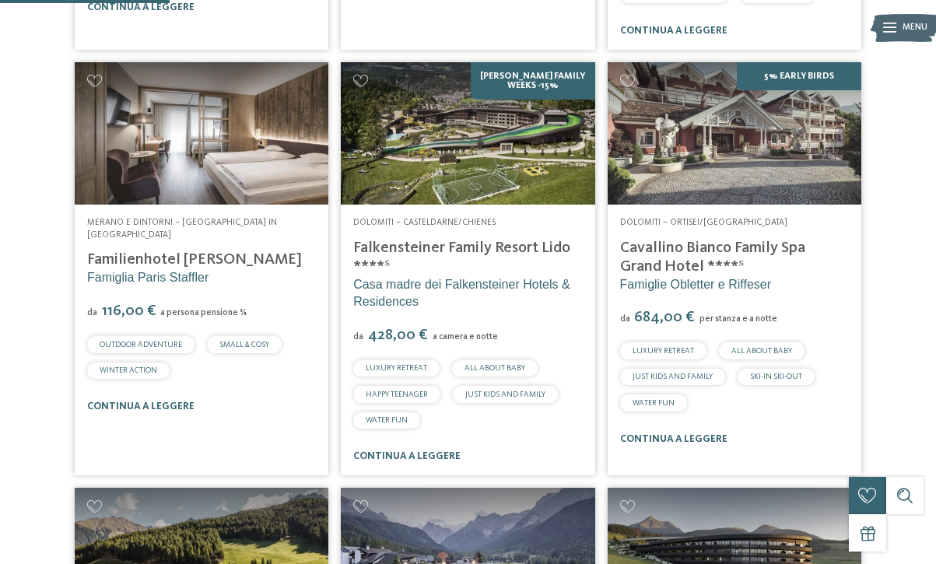
scroll to position [740, 0]
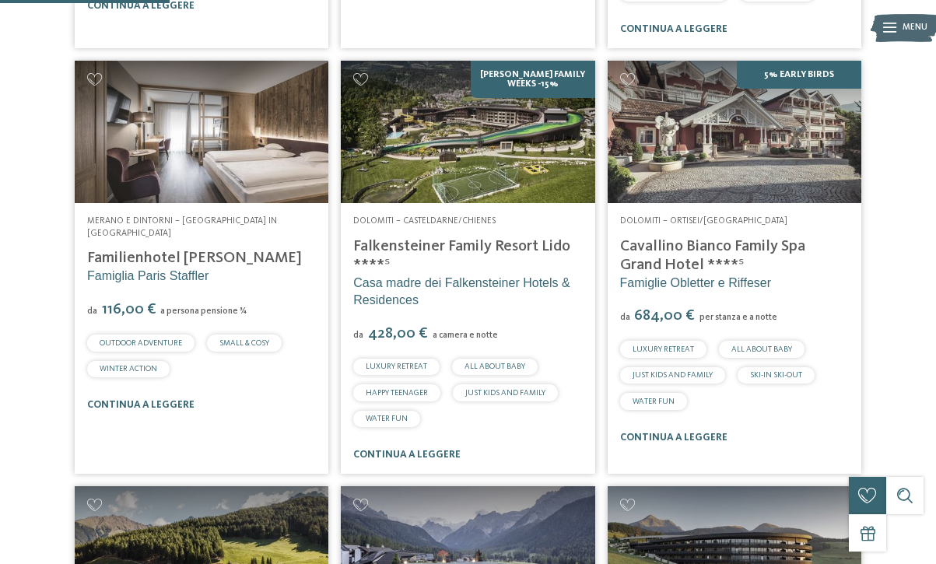
click at [550, 96] on img at bounding box center [468, 132] width 254 height 142
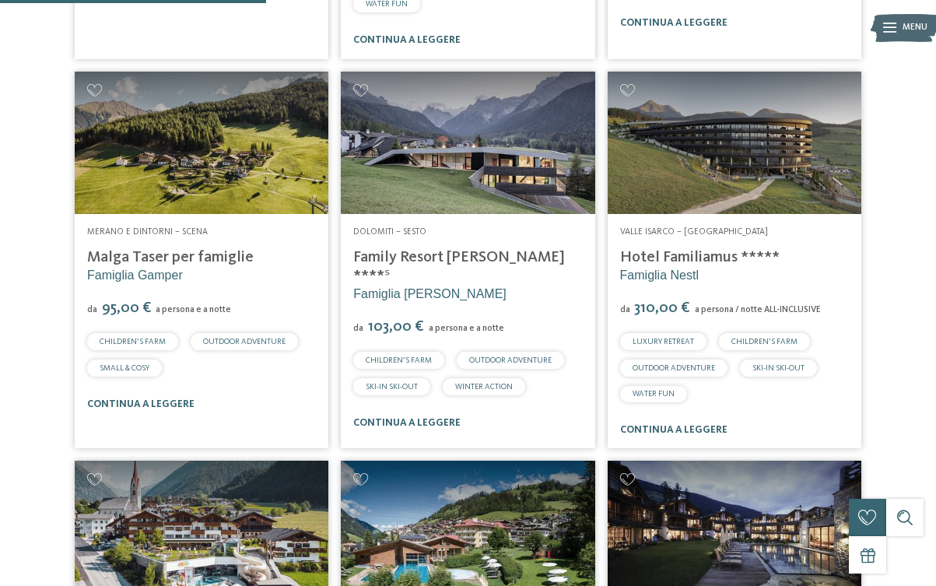
scroll to position [1155, 0]
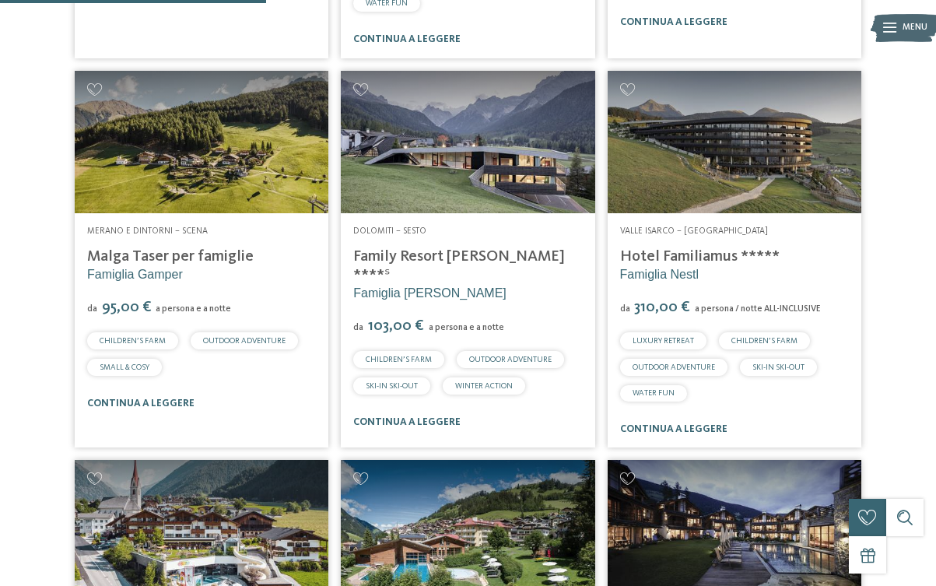
click at [702, 249] on link "Hotel Familiamus *****" at bounding box center [699, 257] width 159 height 16
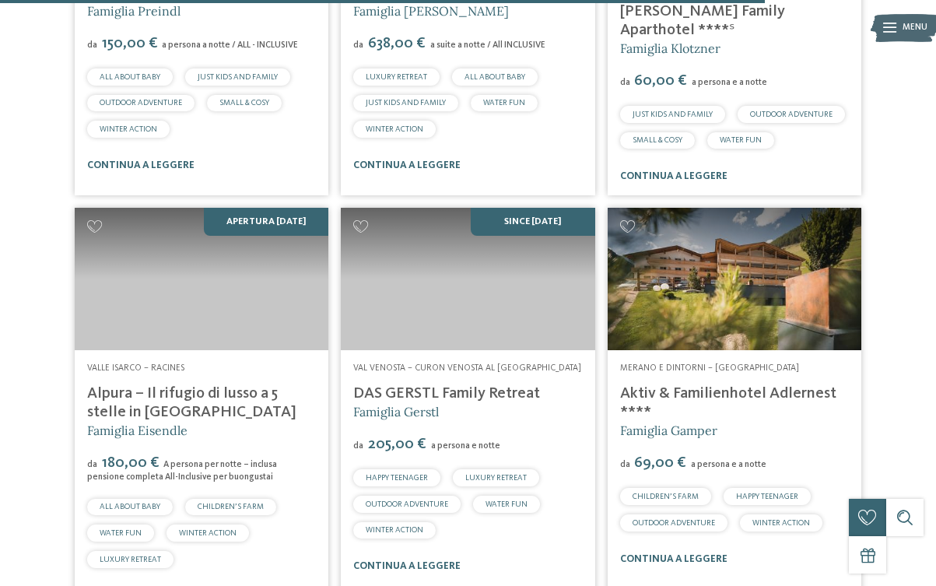
scroll to position [3367, 0]
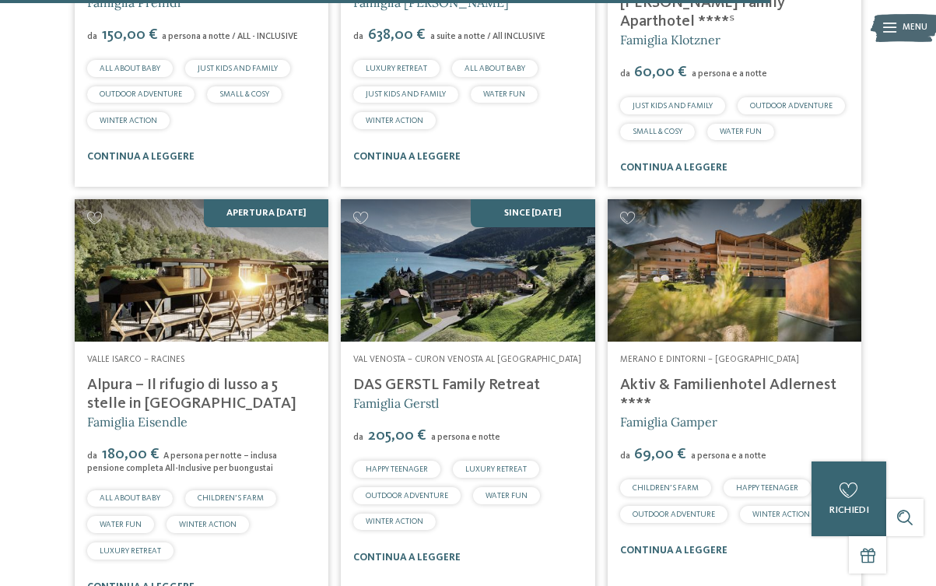
click at [206, 376] on h4 "Alpura – Il rifugio di lusso a 5 stelle in [GEOGRAPHIC_DATA]" at bounding box center [201, 394] width 229 height 37
click at [209, 377] on link "Alpura – Il rifugio di lusso a 5 stelle in [GEOGRAPHIC_DATA]" at bounding box center [191, 394] width 209 height 34
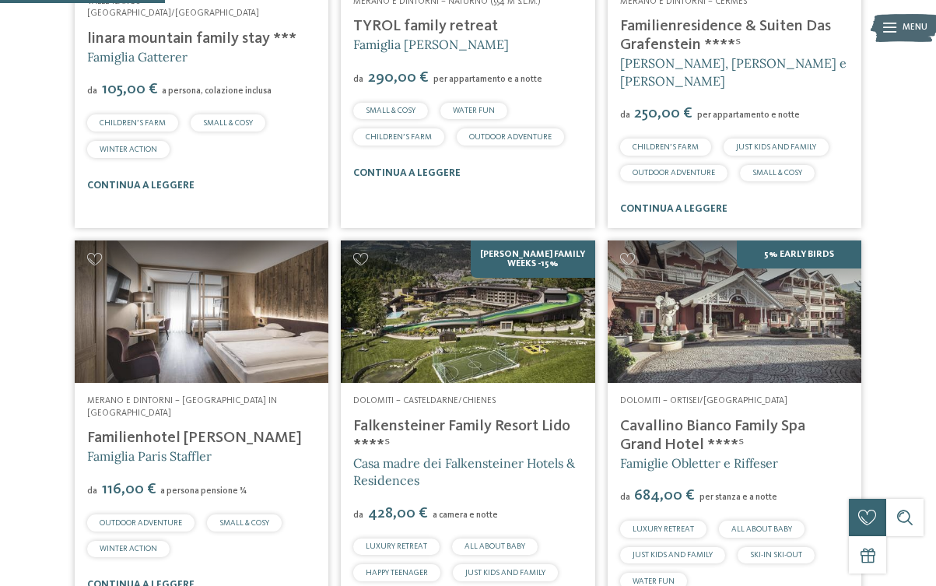
scroll to position [126, 0]
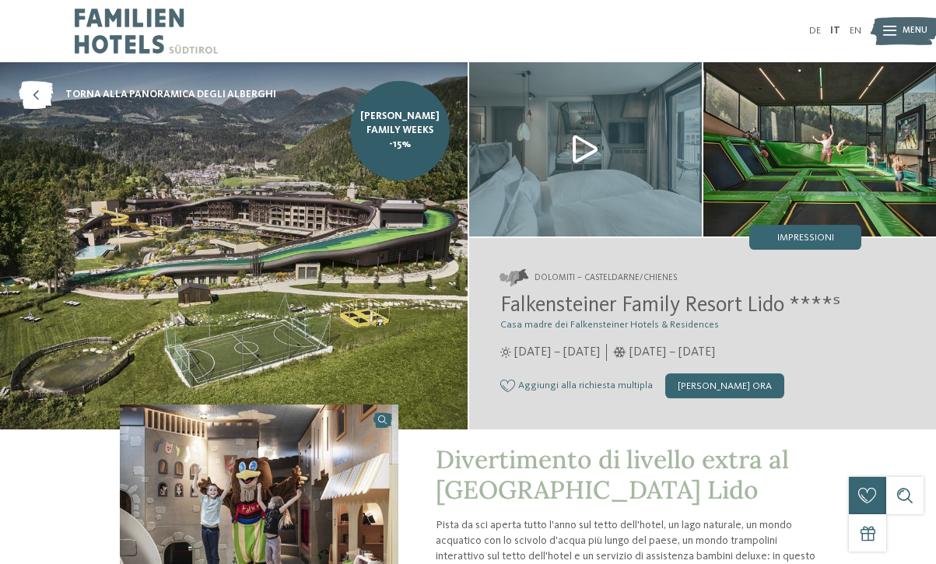
click at [286, 256] on img at bounding box center [233, 245] width 467 height 367
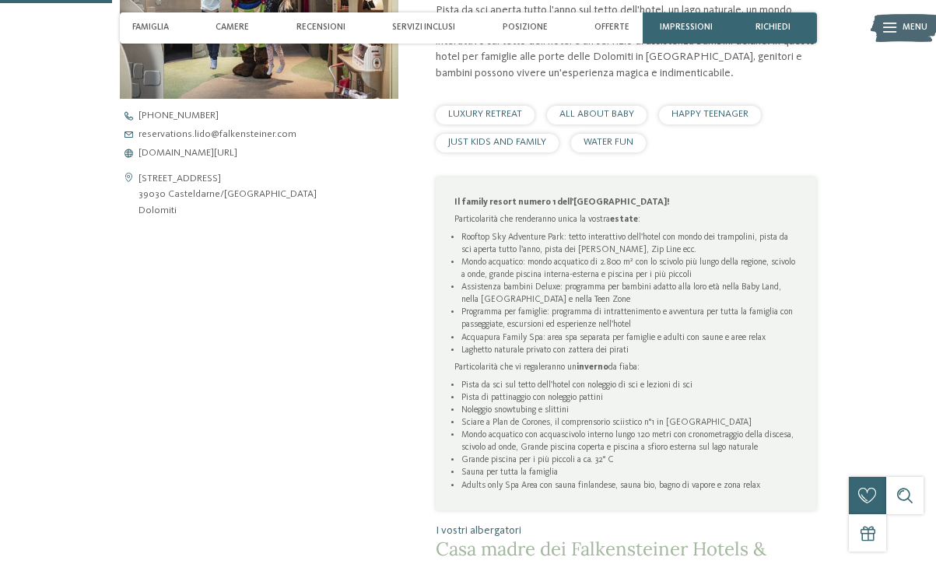
scroll to position [509, 0]
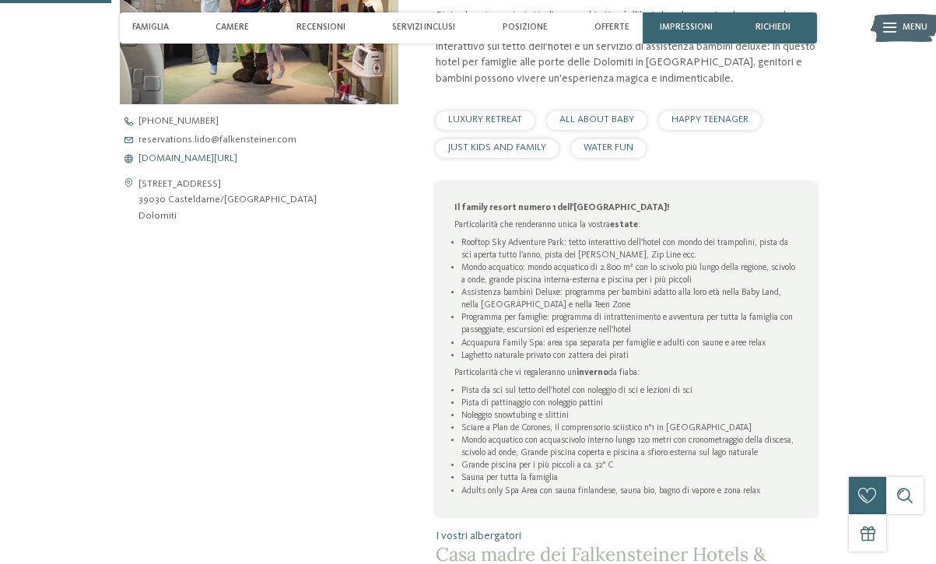
click at [236, 155] on span "www.falkensteiner.com/it/family-resort-lido" at bounding box center [187, 159] width 99 height 10
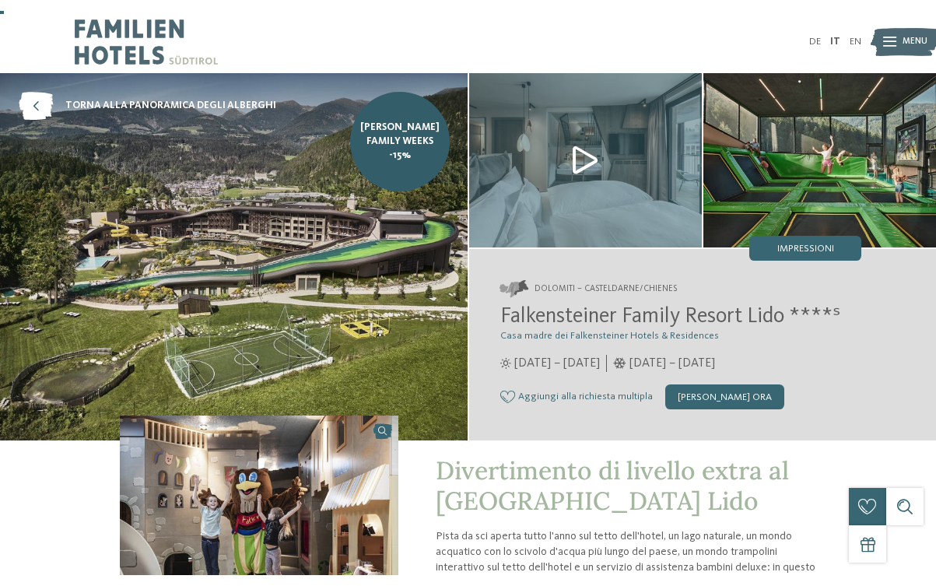
scroll to position [0, 0]
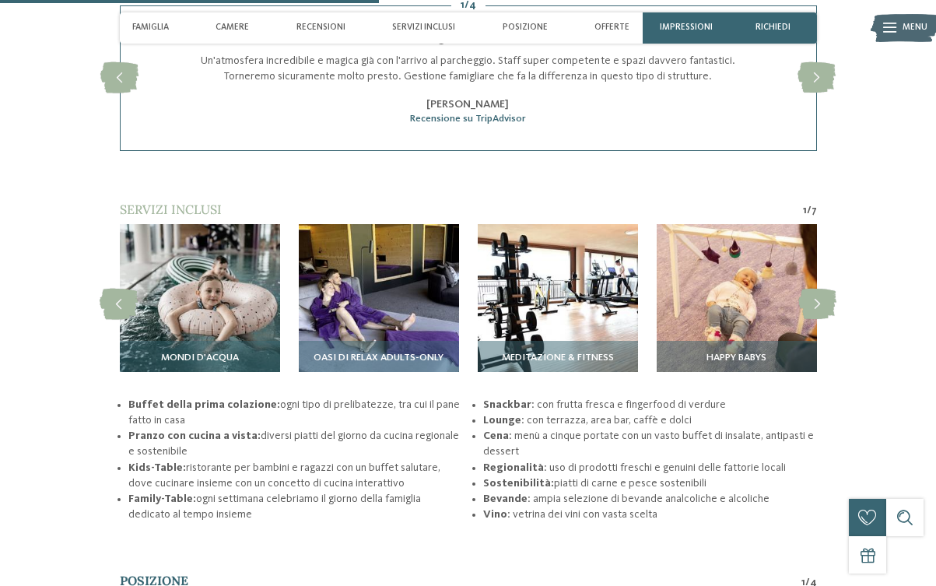
scroll to position [1827, 0]
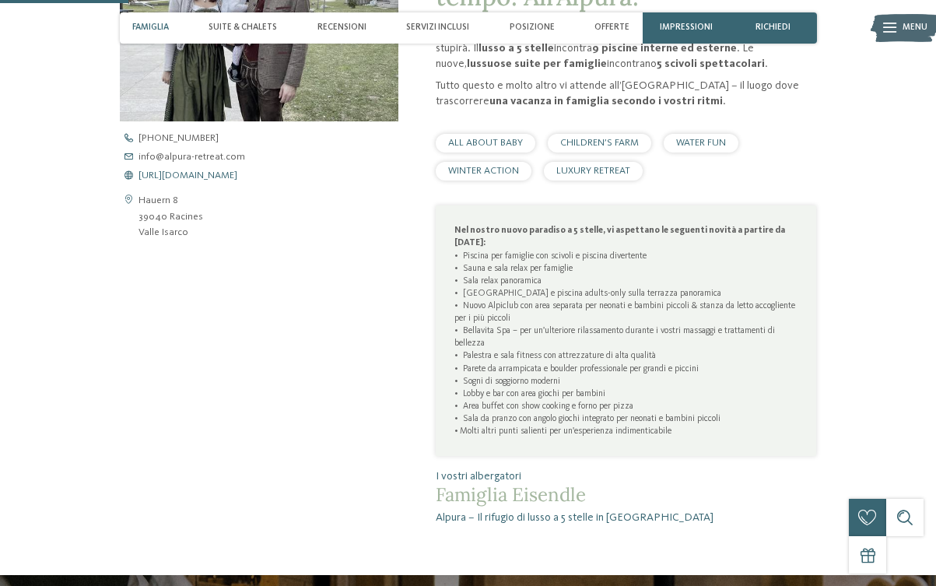
click at [195, 171] on span "[URL][DOMAIN_NAME]" at bounding box center [187, 176] width 99 height 10
